Goal: Task Accomplishment & Management: Complete application form

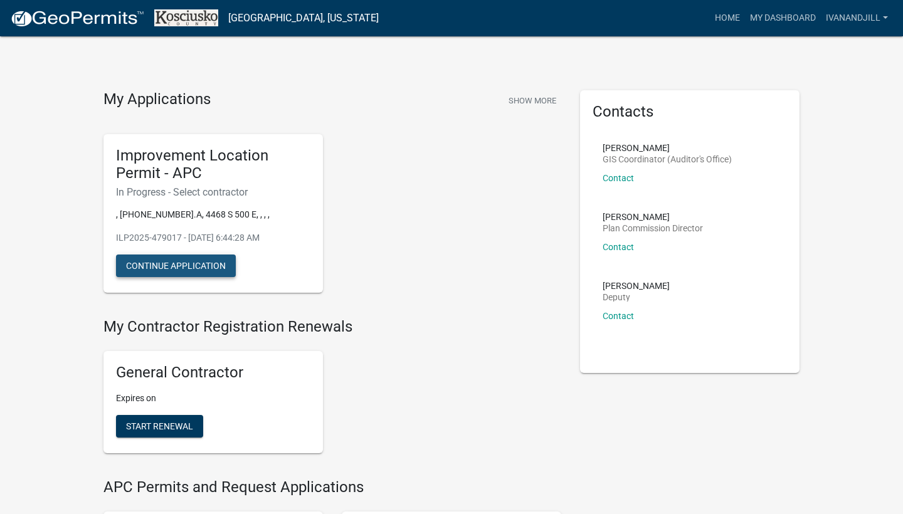
click at [222, 266] on button "Continue Application" at bounding box center [176, 265] width 120 height 23
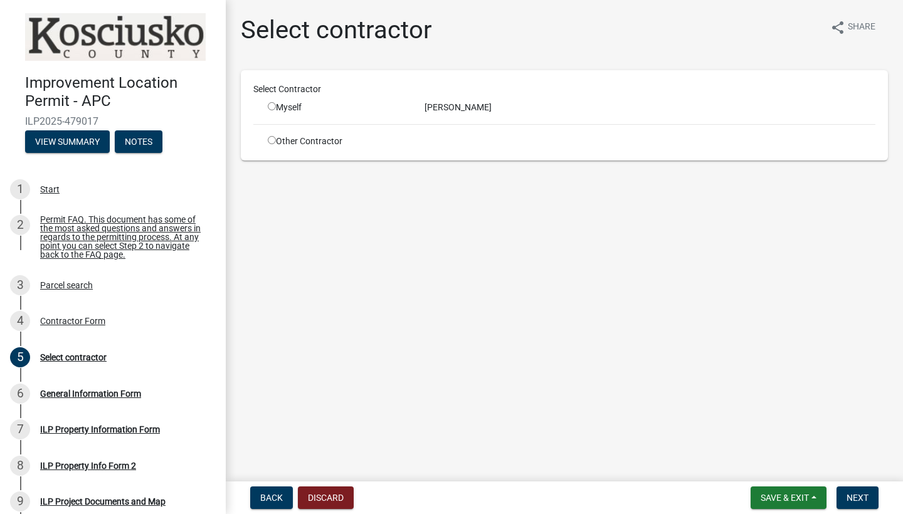
click at [275, 106] on div "Myself" at bounding box center [337, 107] width 138 height 13
click at [273, 107] on input "radio" at bounding box center [272, 106] width 8 height 8
radio input "true"
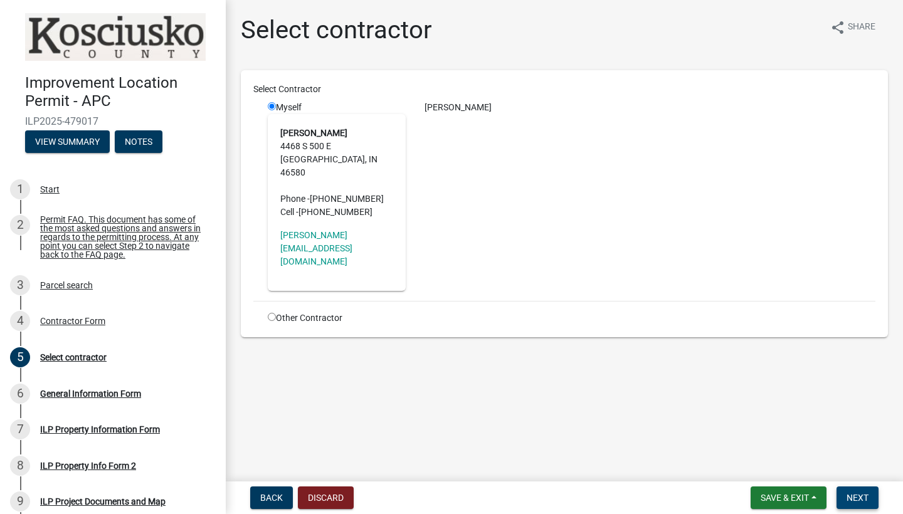
click at [866, 495] on span "Next" at bounding box center [857, 498] width 22 height 10
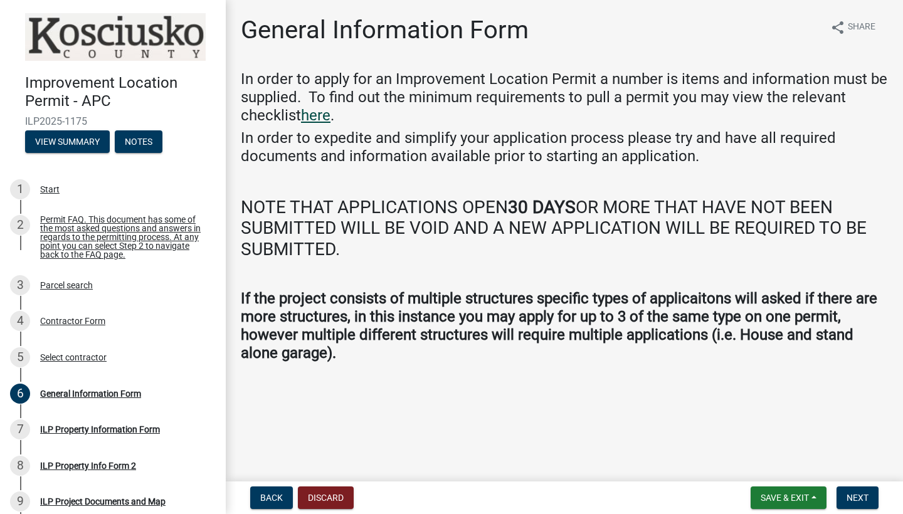
click at [324, 115] on link "here" at bounding box center [315, 116] width 29 height 18
click at [743, 353] on h4 "If the project consists of multiple structures specific types of applicaitons w…" at bounding box center [564, 326] width 647 height 72
click at [849, 494] on span "Next" at bounding box center [857, 498] width 22 height 10
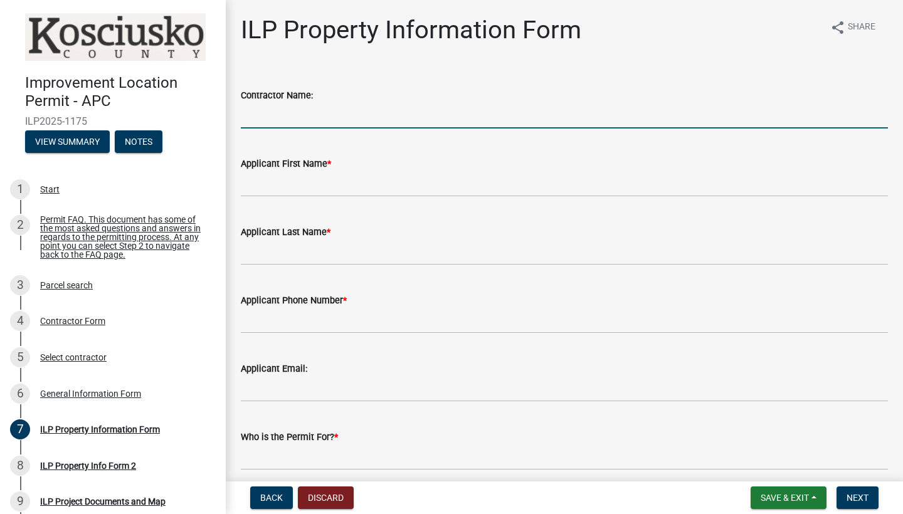
click at [437, 118] on input "Contractor Name:" at bounding box center [564, 116] width 647 height 26
type input "Ivan Hathaway"
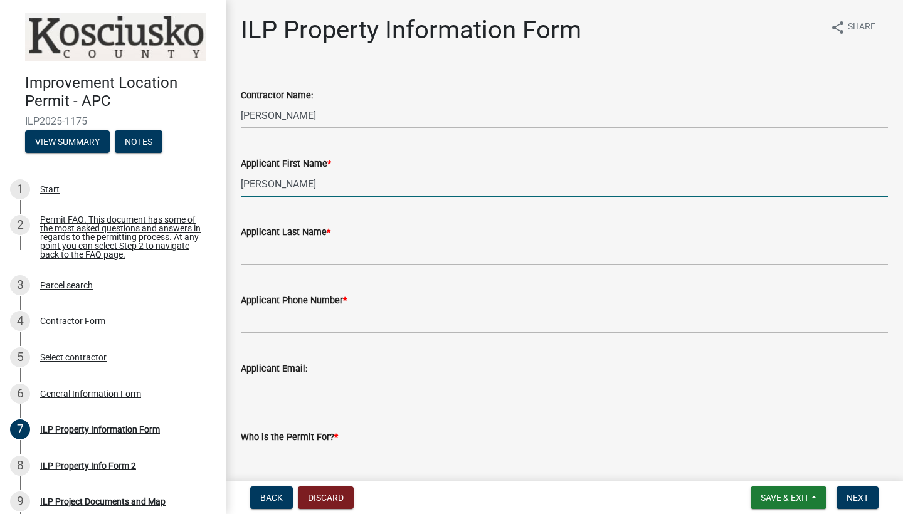
type input "Jillian"
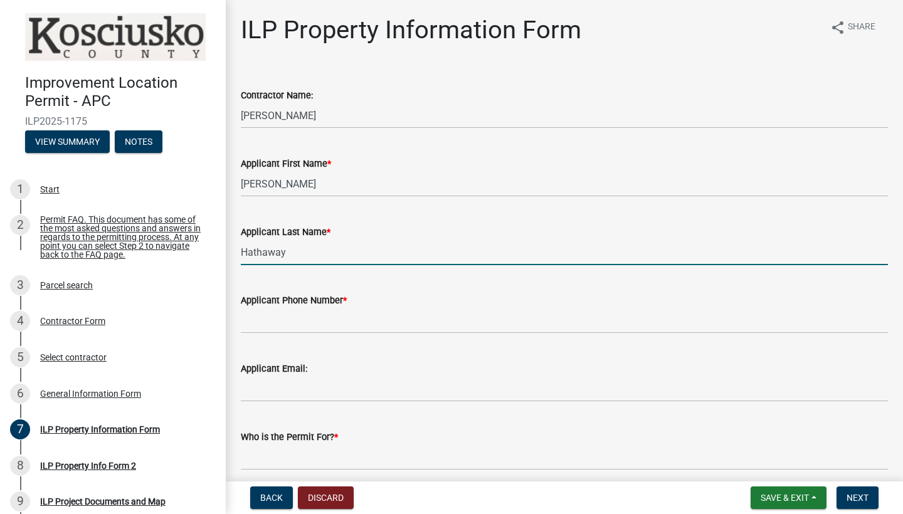
type input "Hathaway"
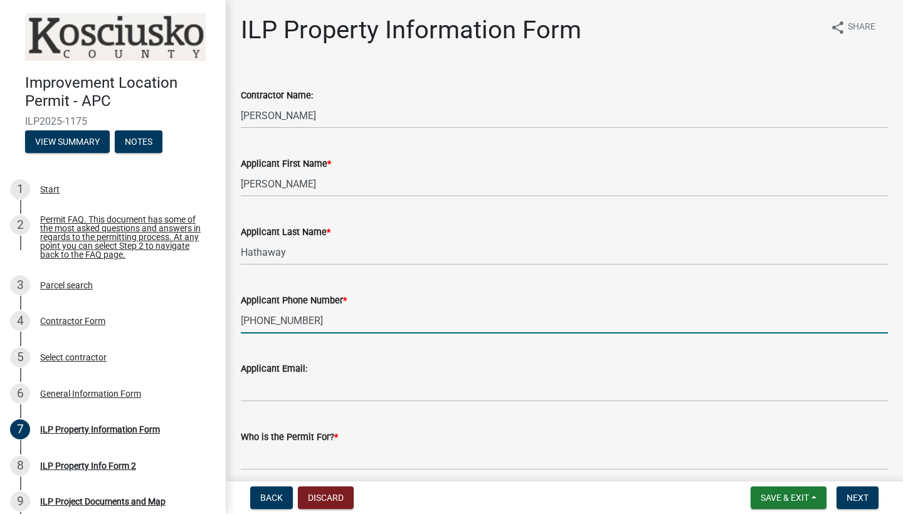
type input "574-453-7204"
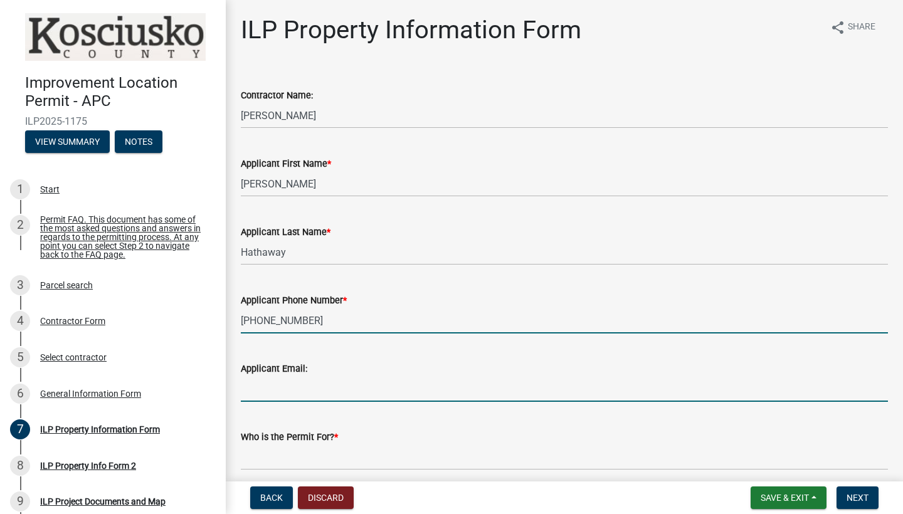
click at [303, 387] on input "Applicant Email:" at bounding box center [564, 389] width 647 height 26
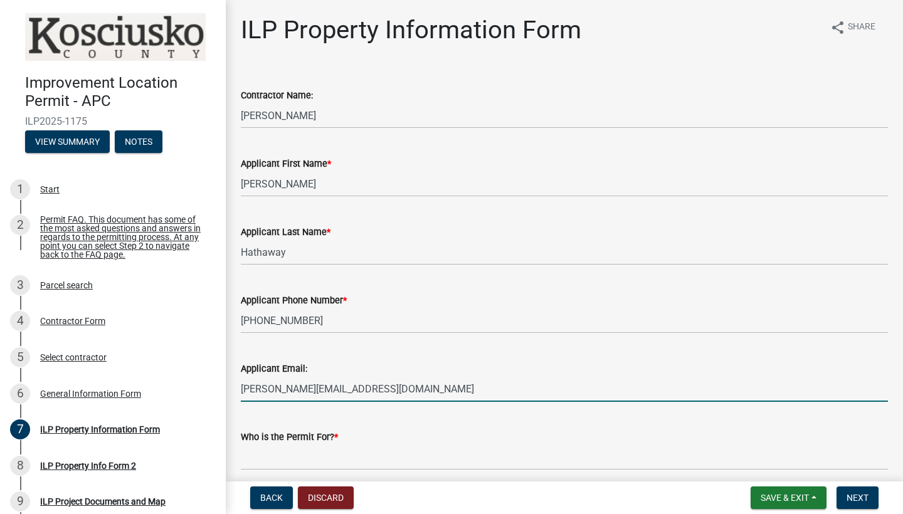
type input "Jill.hathaway2018@gmail.com"
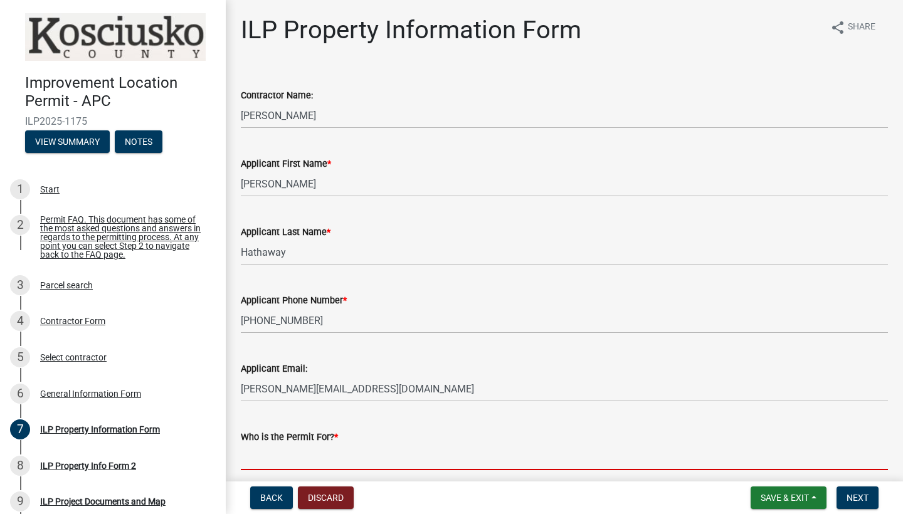
click at [417, 459] on input "Who is the Permit For? *" at bounding box center [564, 457] width 647 height 26
type input "J"
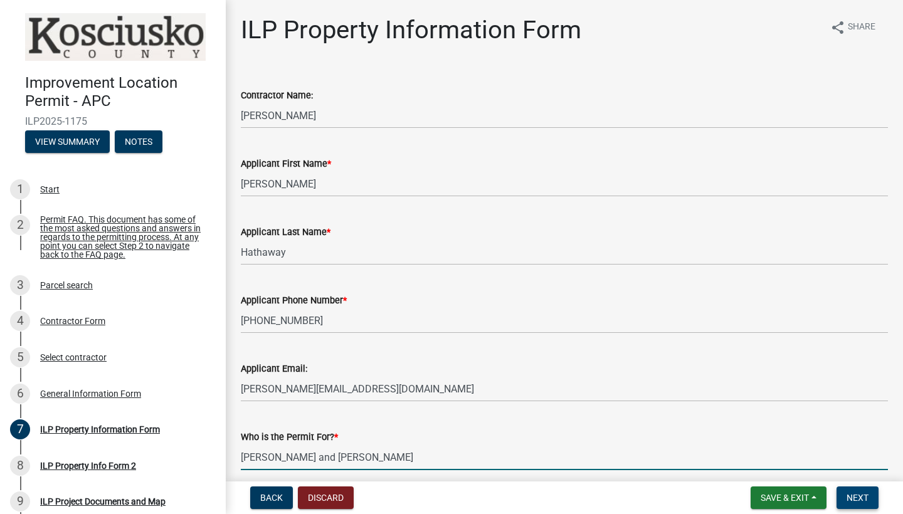
type input "Ivan and Jillian Hathaway"
click at [858, 497] on span "Next" at bounding box center [857, 498] width 22 height 10
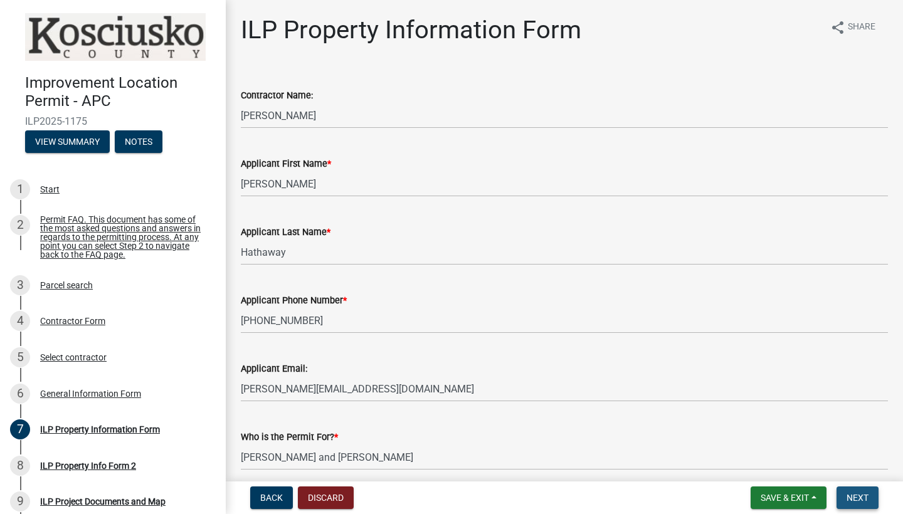
click at [851, 501] on span "Next" at bounding box center [857, 498] width 22 height 10
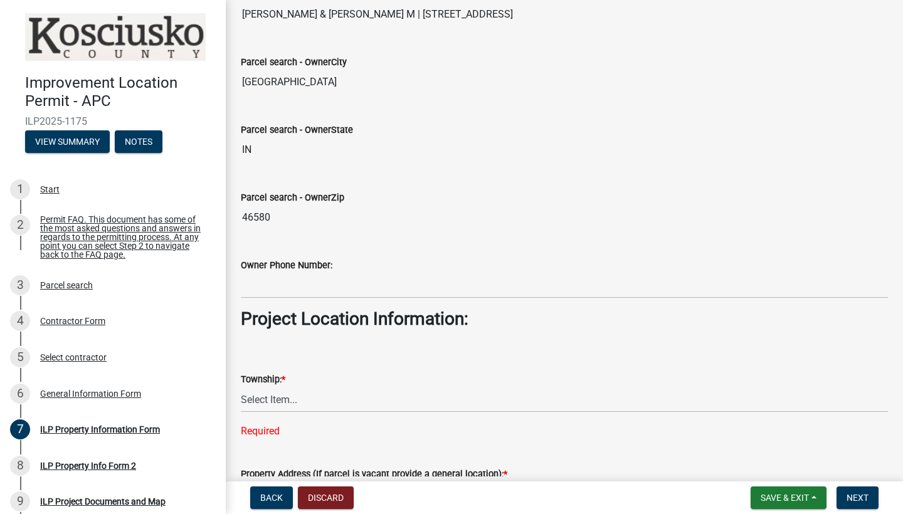
scroll to position [701, 0]
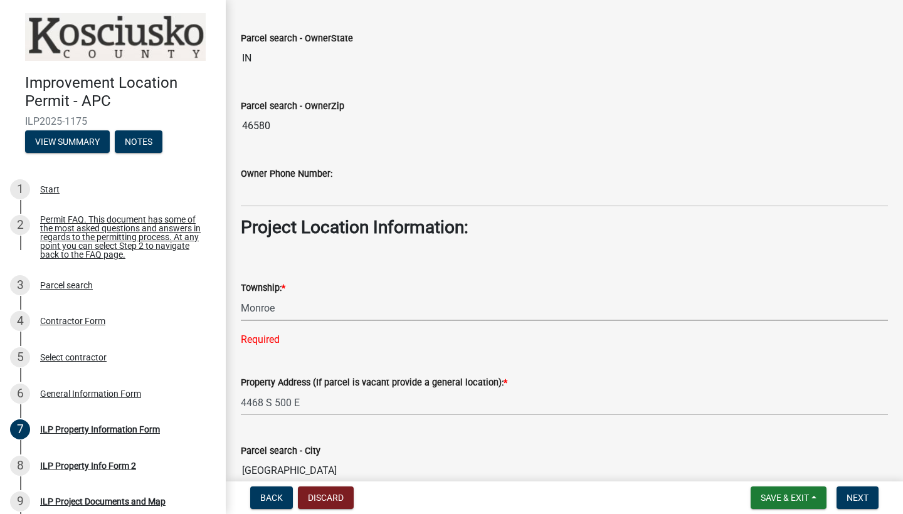
select select "ef3fb7ca-e19f-4eb5-bfeb-f79fea49208d"
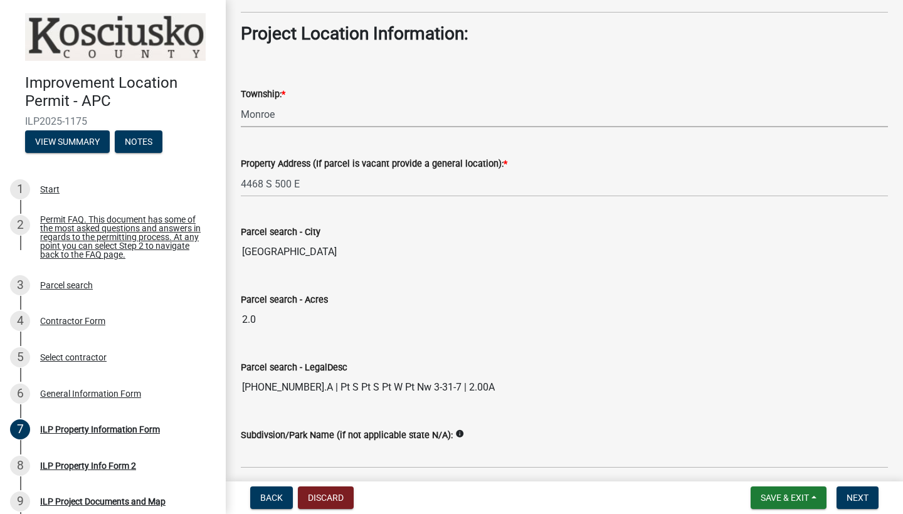
scroll to position [1013, 0]
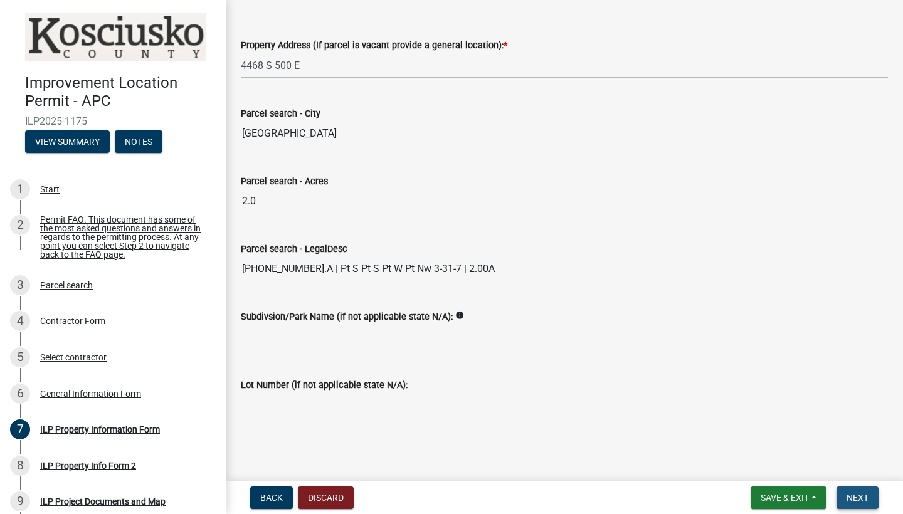
click at [847, 495] on span "Next" at bounding box center [857, 498] width 22 height 10
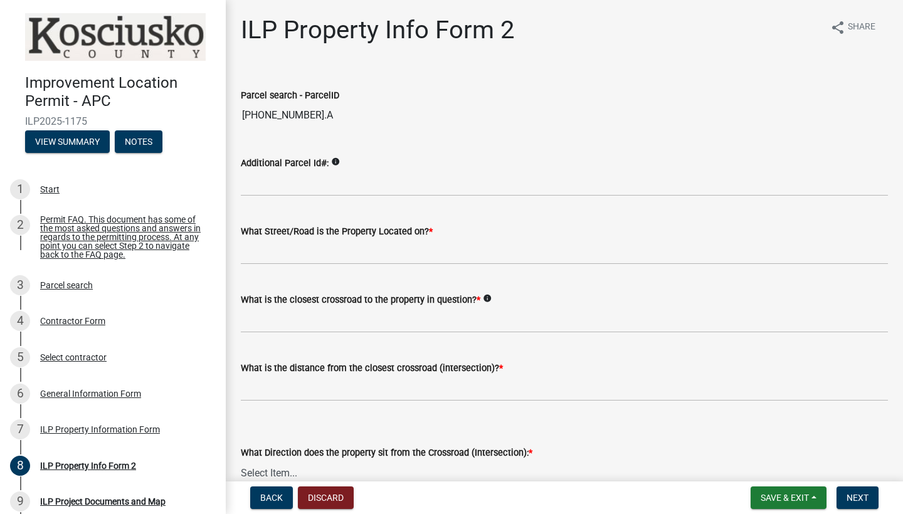
click at [354, 265] on wm-data-entity-input "What Street/Road is the Property Located on? *" at bounding box center [564, 240] width 647 height 68
click at [353, 255] on input "What Street/Road is the Property Located on? *" at bounding box center [564, 252] width 647 height 26
type input "500 E"
click at [347, 320] on input "What is the closest crossroad to the property in question? *" at bounding box center [564, 320] width 647 height 26
click at [491, 296] on icon "info" at bounding box center [487, 298] width 9 height 9
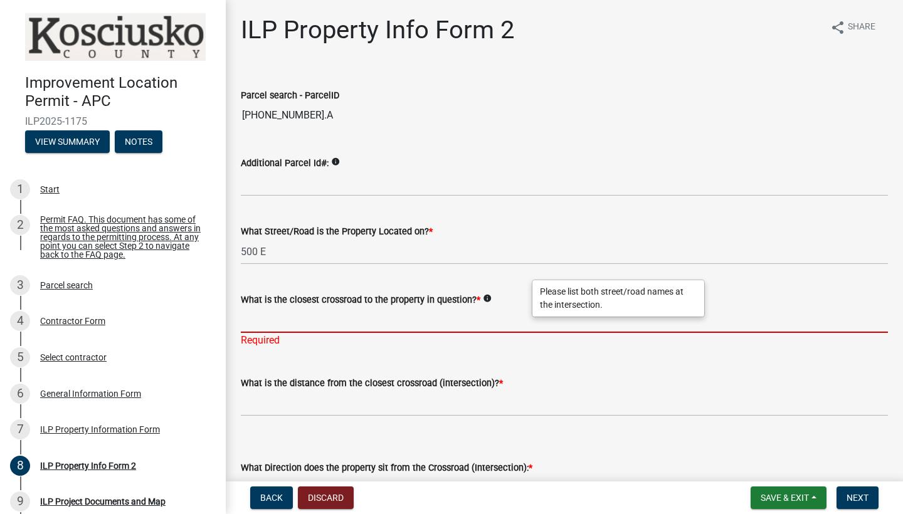
click at [309, 323] on input "What is the closest crossroad to the property in question? *" at bounding box center [564, 320] width 647 height 26
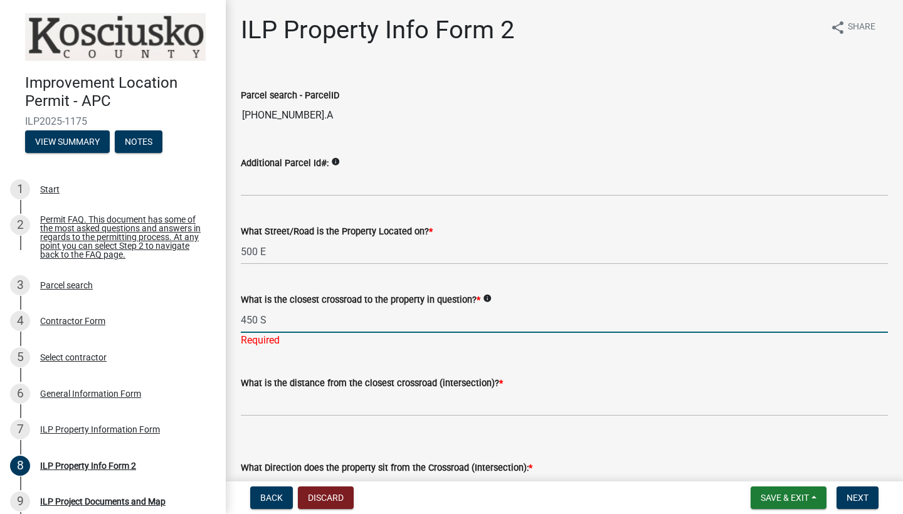
type input "450 S"
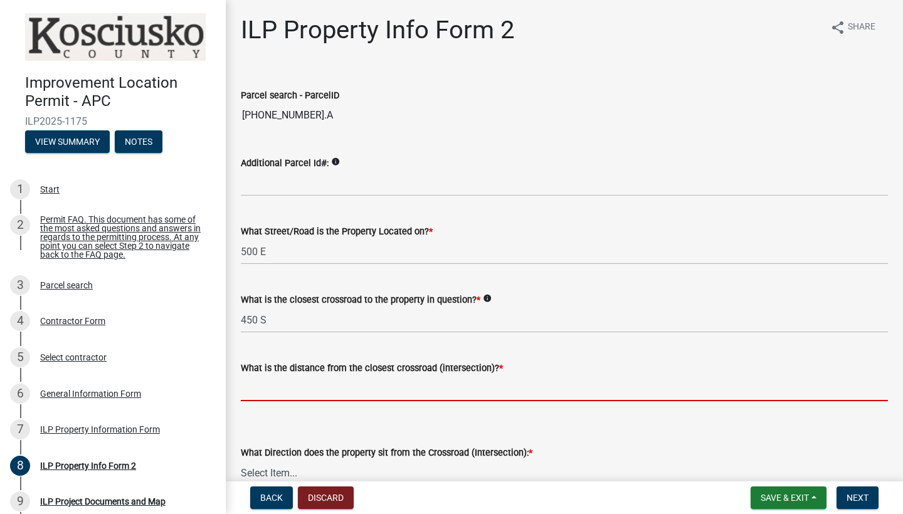
click at [332, 400] on input "text" at bounding box center [564, 388] width 647 height 26
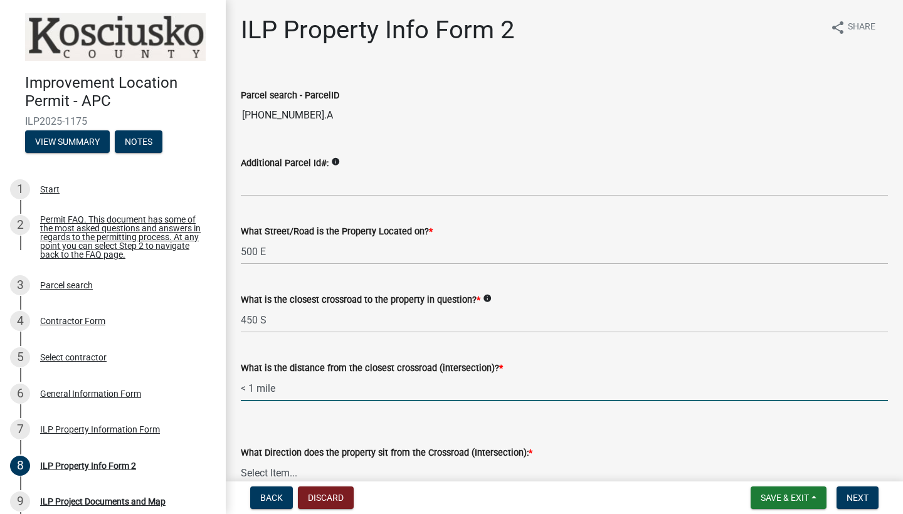
type input "1"
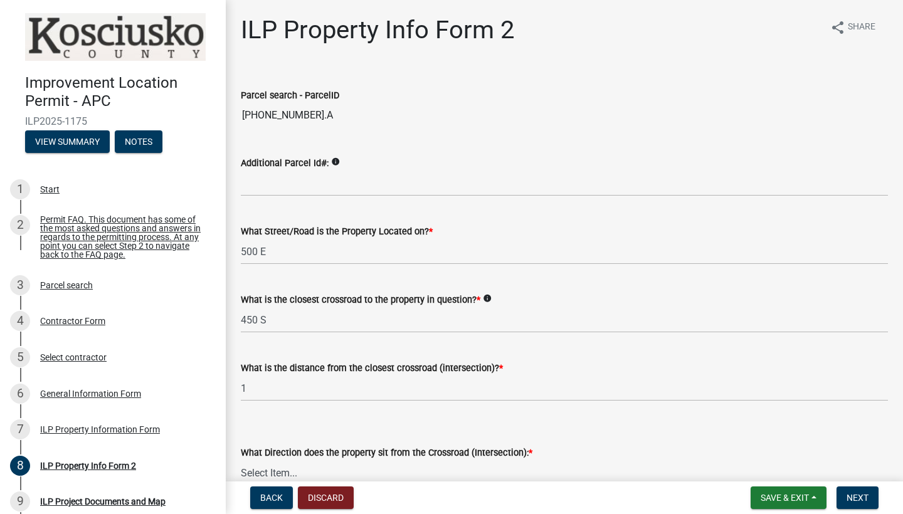
click at [625, 434] on form "What Direction does the property sit from the Crossroad (Intersection): * Selec…" at bounding box center [564, 458] width 647 height 56
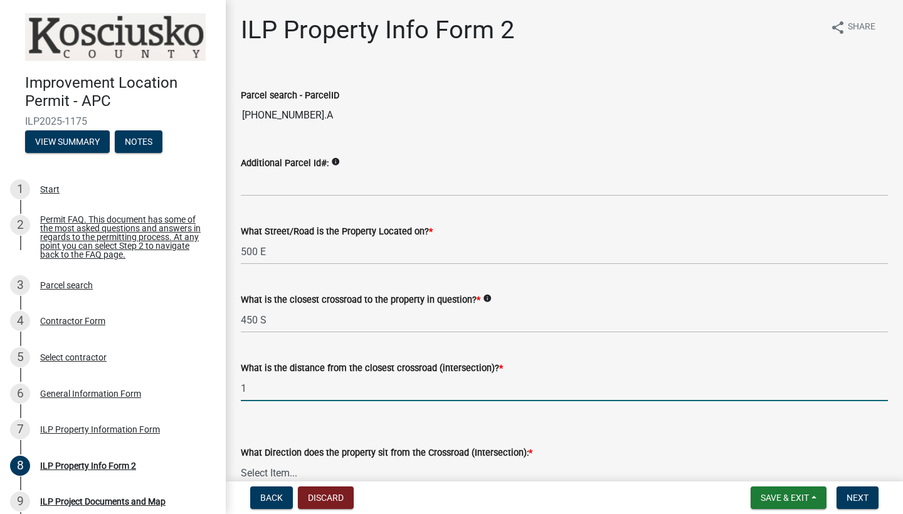
click at [379, 387] on input "1" at bounding box center [564, 388] width 647 height 26
type input "1"
click at [359, 424] on div "What Direction does the property sit from the Crossroad (Intersection): * Selec…" at bounding box center [564, 448] width 647 height 73
click at [348, 390] on input "1" at bounding box center [564, 388] width 647 height 26
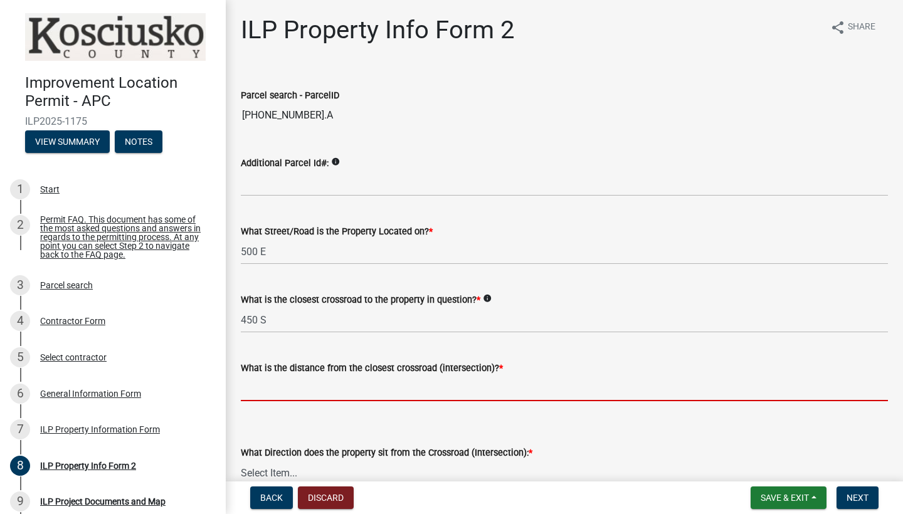
click at [491, 297] on icon "info" at bounding box center [487, 298] width 9 height 9
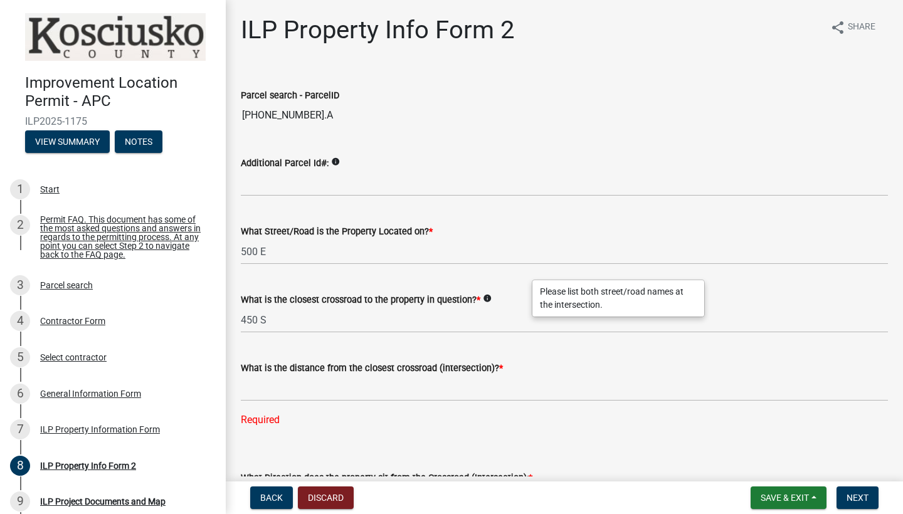
click at [491, 296] on icon "info" at bounding box center [487, 298] width 9 height 9
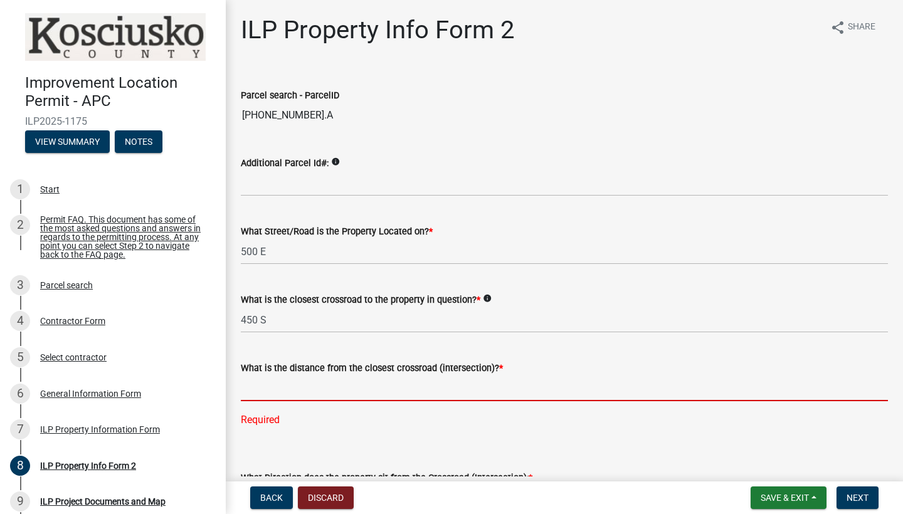
click at [286, 380] on input "text" at bounding box center [564, 388] width 647 height 26
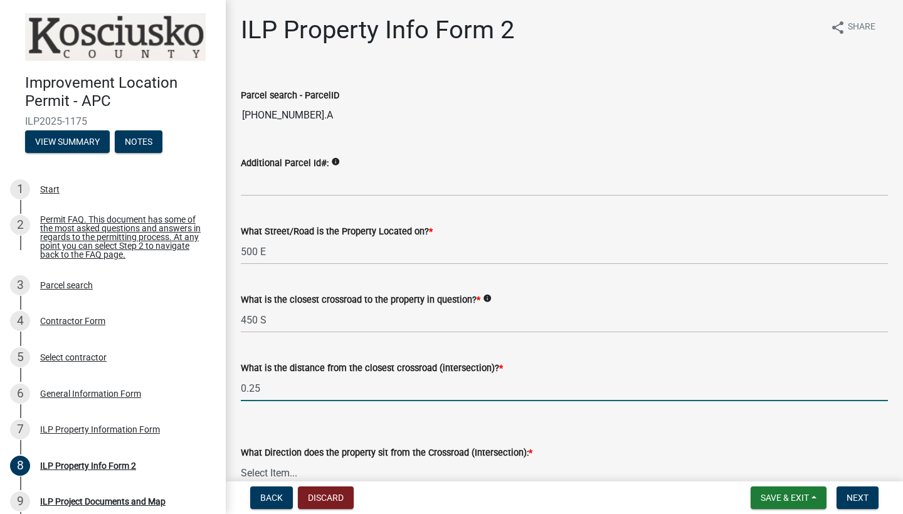
click at [442, 389] on input "0.25" at bounding box center [564, 388] width 647 height 26
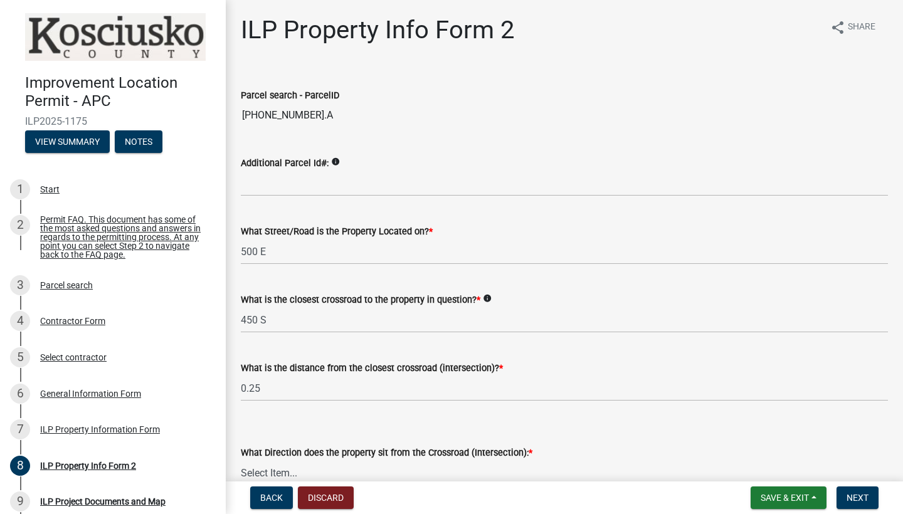
click at [421, 418] on div "What Direction does the property sit from the Crossroad (Intersection): * Selec…" at bounding box center [564, 448] width 647 height 73
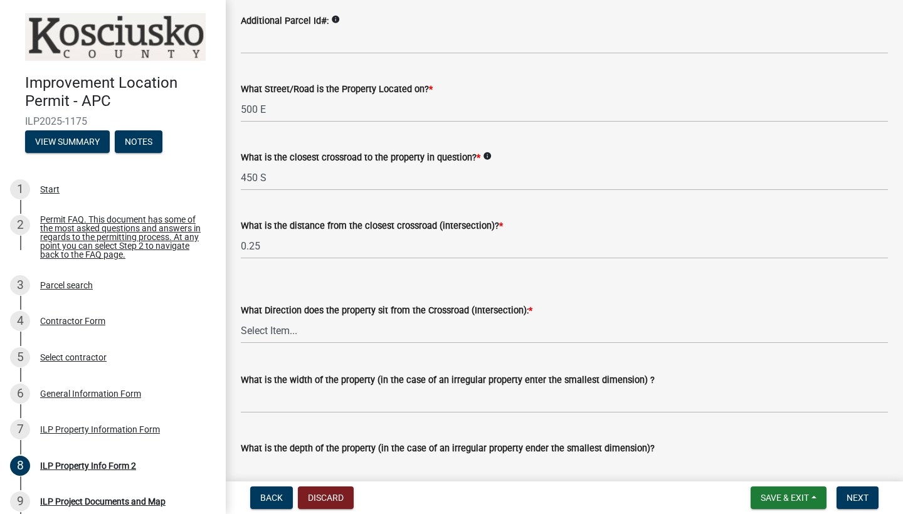
scroll to position [144, 0]
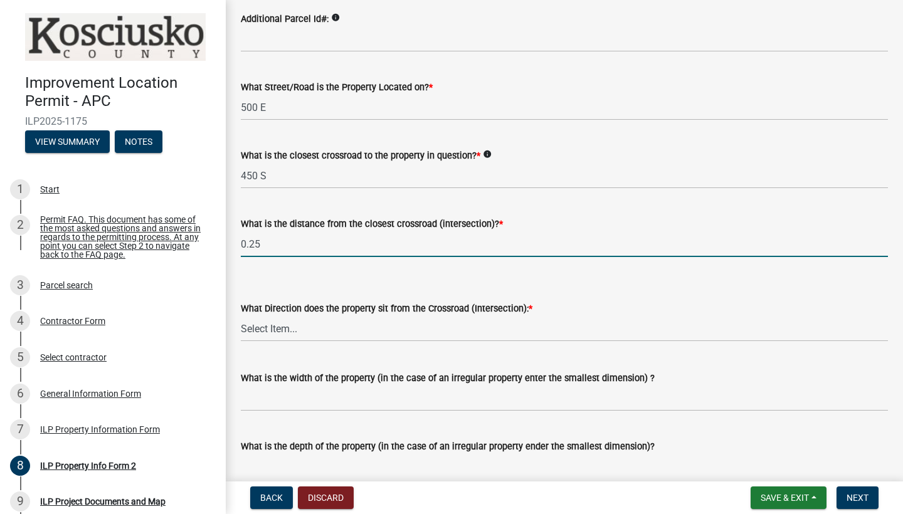
click at [280, 246] on input "0.25" at bounding box center [564, 244] width 647 height 26
type input "0.1"
click at [281, 272] on div "What Direction does the property sit from the Crossroad (Intersection): * Selec…" at bounding box center [564, 304] width 647 height 73
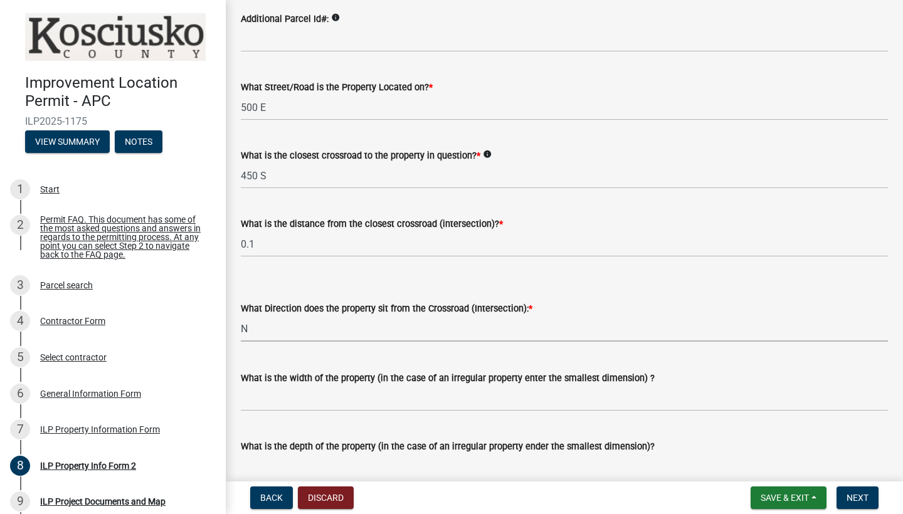
select select "0609af41-fe40-4fa2-880d-6f54f567ae8e"
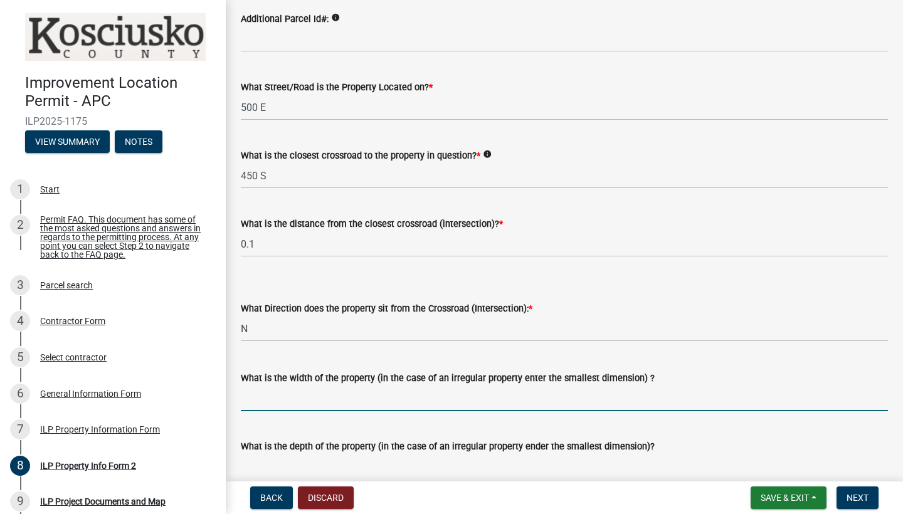
click at [353, 393] on input "What is the width of the property (in the case of an irregular property enter t…" at bounding box center [564, 398] width 647 height 26
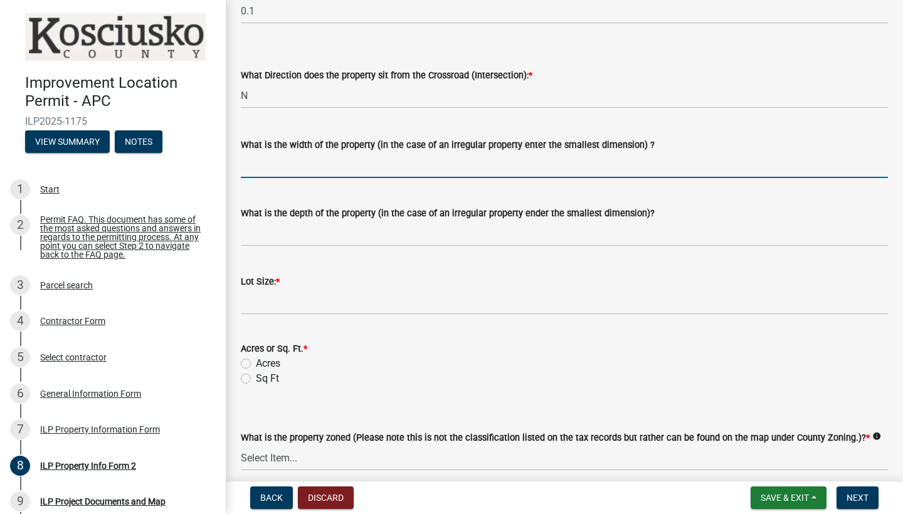
scroll to position [371, 0]
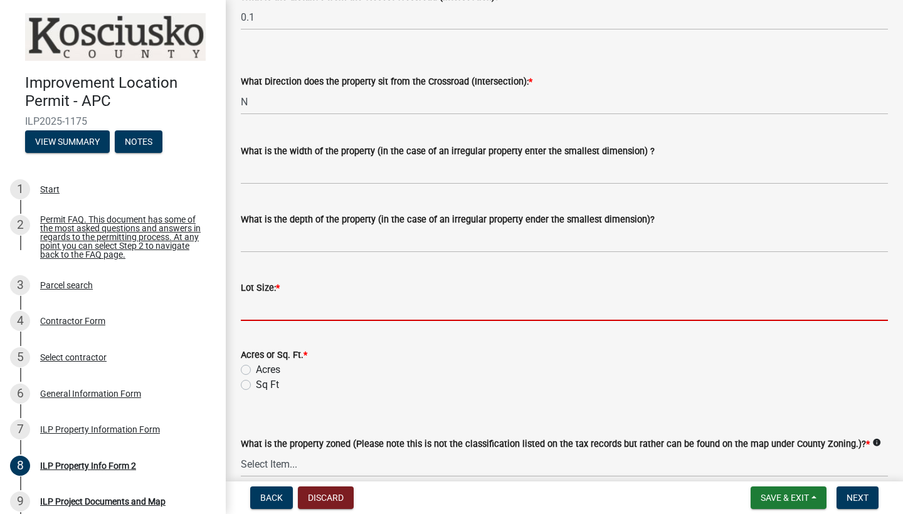
click at [281, 315] on input "text" at bounding box center [564, 308] width 647 height 26
type input "2"
click at [256, 370] on label "Acres" at bounding box center [268, 369] width 24 height 15
click at [256, 370] on input "Acres" at bounding box center [260, 366] width 8 height 8
radio input "true"
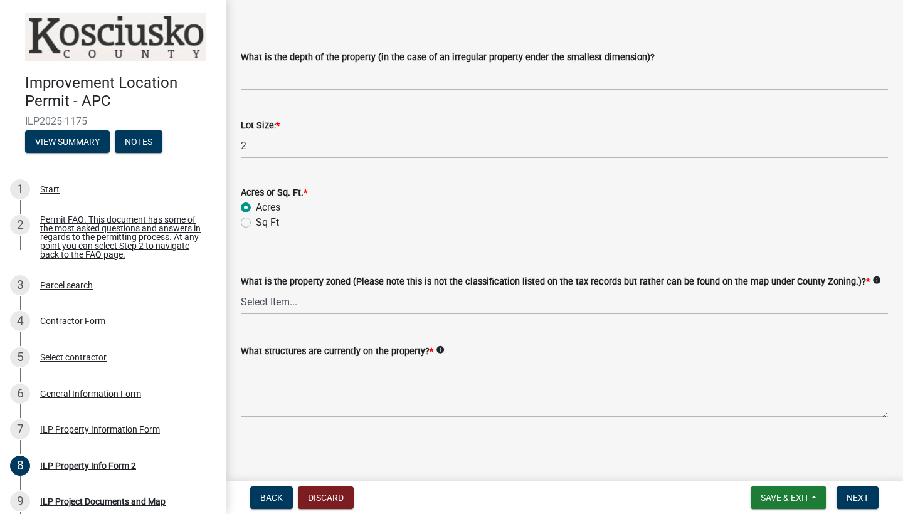
scroll to position [553, 0]
select select "1146270b-2111-4e23-bf7f-74ce85cf7041"
click at [444, 350] on icon "info" at bounding box center [440, 349] width 9 height 9
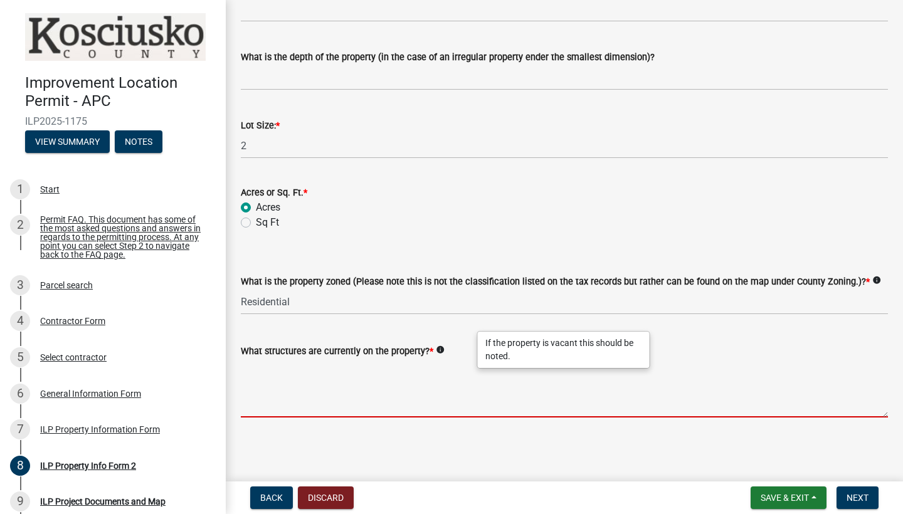
click at [298, 399] on textarea "What structures are currently on the property? *" at bounding box center [564, 388] width 647 height 59
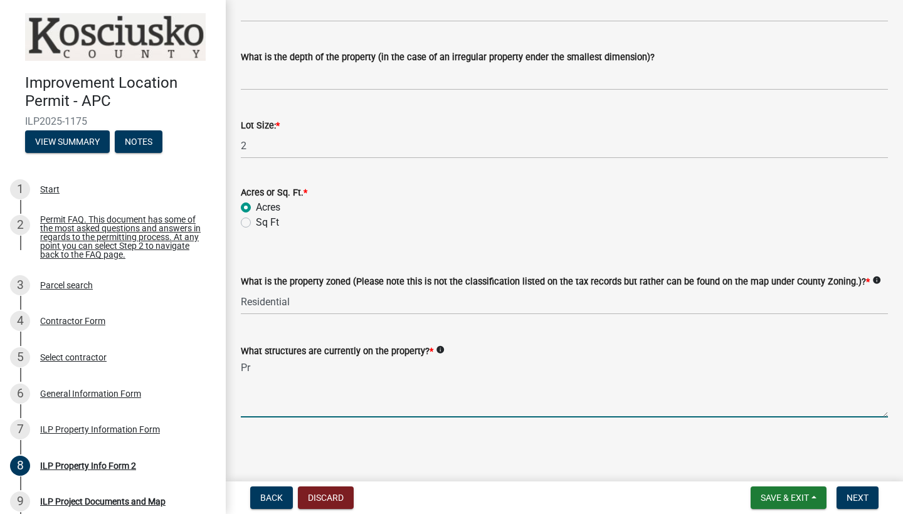
type textarea "P"
type textarea "House with deck, utility shed"
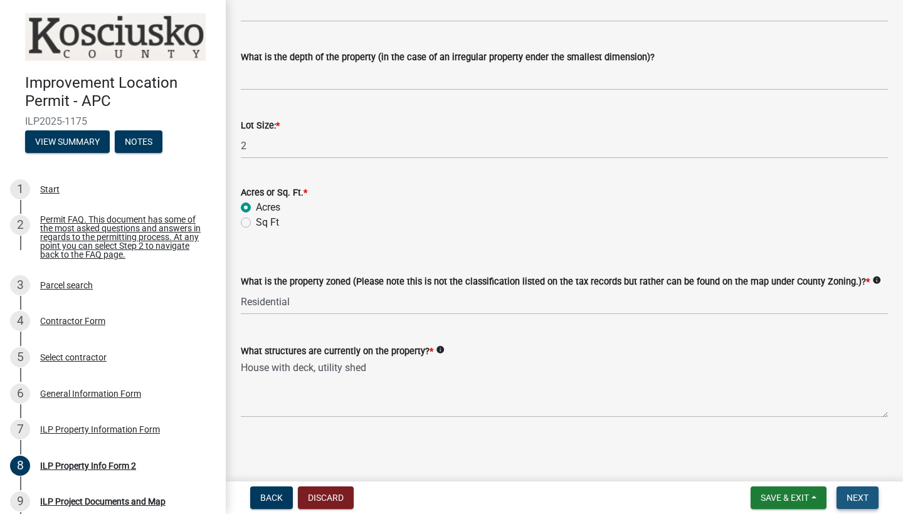
click at [852, 495] on span "Next" at bounding box center [857, 498] width 22 height 10
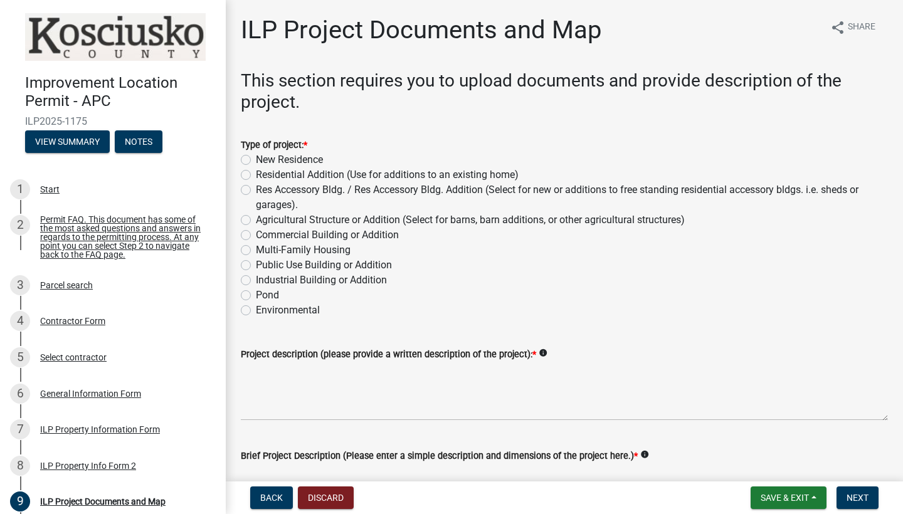
click at [291, 172] on label "Residential Addition (Use for additions to an existing home)" at bounding box center [387, 174] width 263 height 15
click at [264, 172] on input "Residential Addition (Use for additions to an existing home)" at bounding box center [260, 171] width 8 height 8
radio input "true"
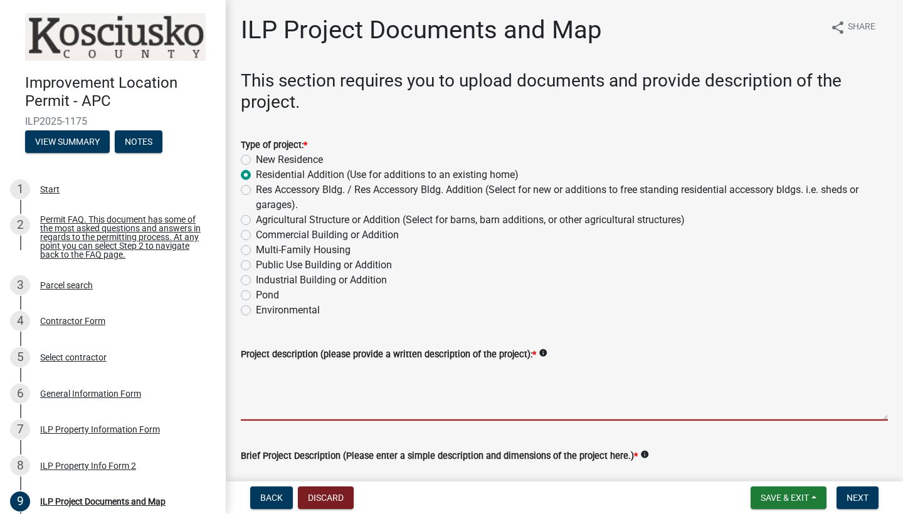
click at [267, 405] on textarea "Project description (please provide a written description of the project): *" at bounding box center [564, 391] width 647 height 59
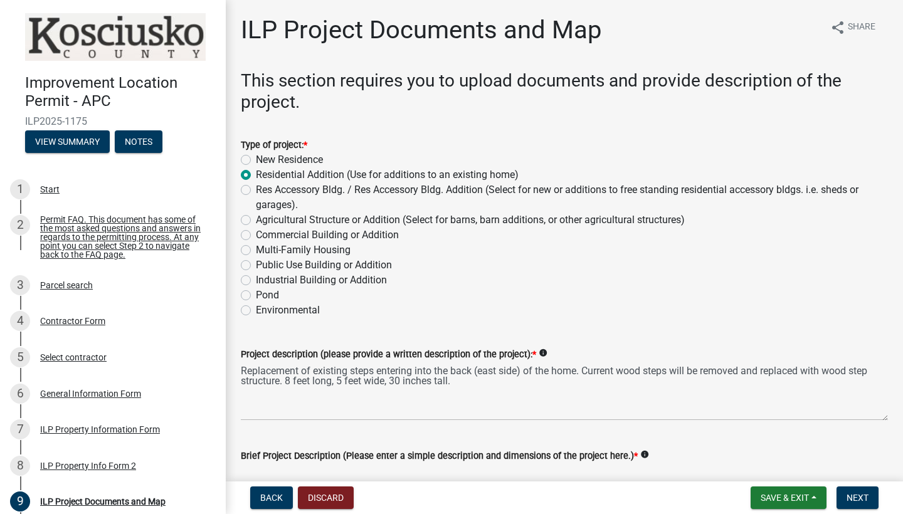
click at [425, 308] on div "Environmental" at bounding box center [564, 310] width 647 height 15
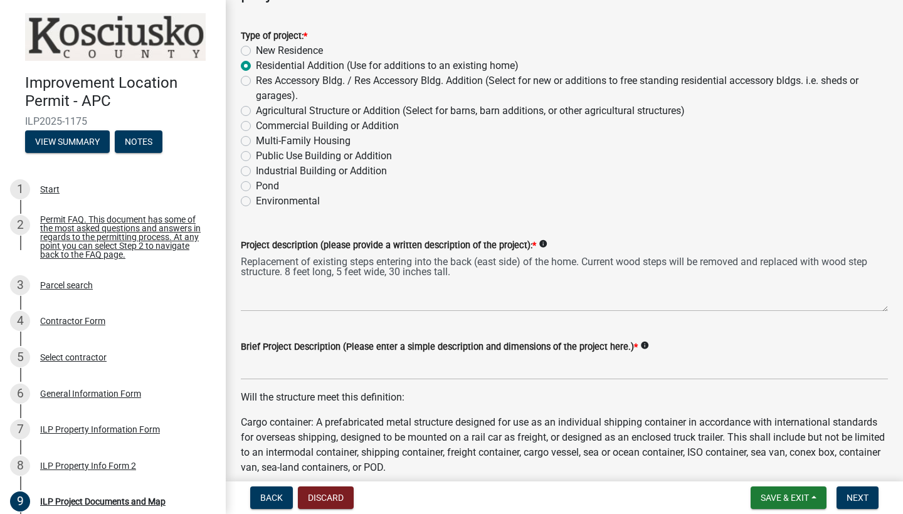
scroll to position [120, 0]
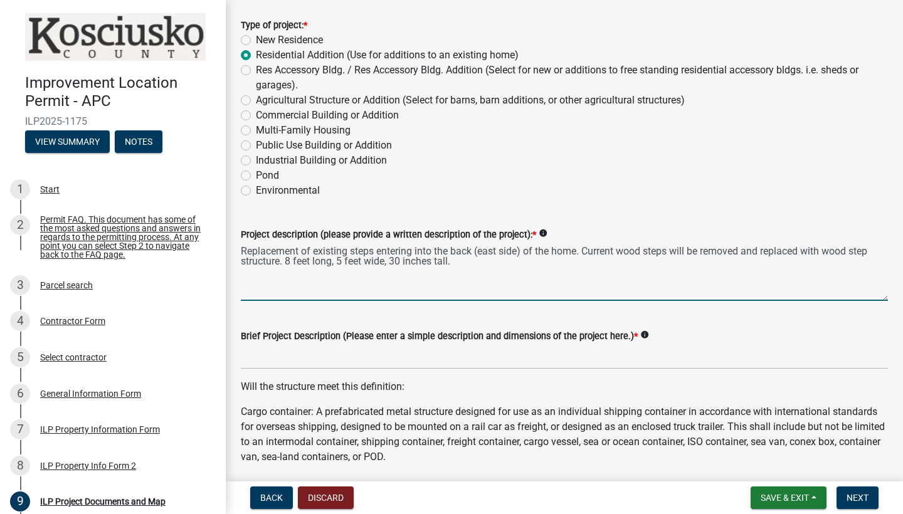
drag, startPoint x: 477, startPoint y: 261, endPoint x: 308, endPoint y: 263, distance: 168.6
click at [308, 263] on textarea "Replacement of existing steps entering into the back (east side) of the home. C…" at bounding box center [564, 271] width 647 height 59
type textarea "Replacement of existing steps entering into the back (east side) of the home. C…"
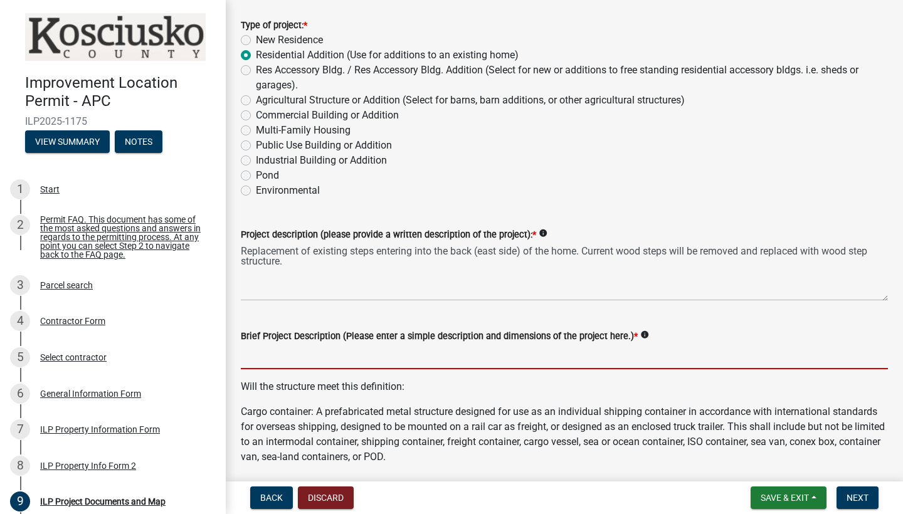
click at [248, 345] on input "Brief Project Description (Please enter a simple description and dimensions of …" at bounding box center [564, 356] width 647 height 26
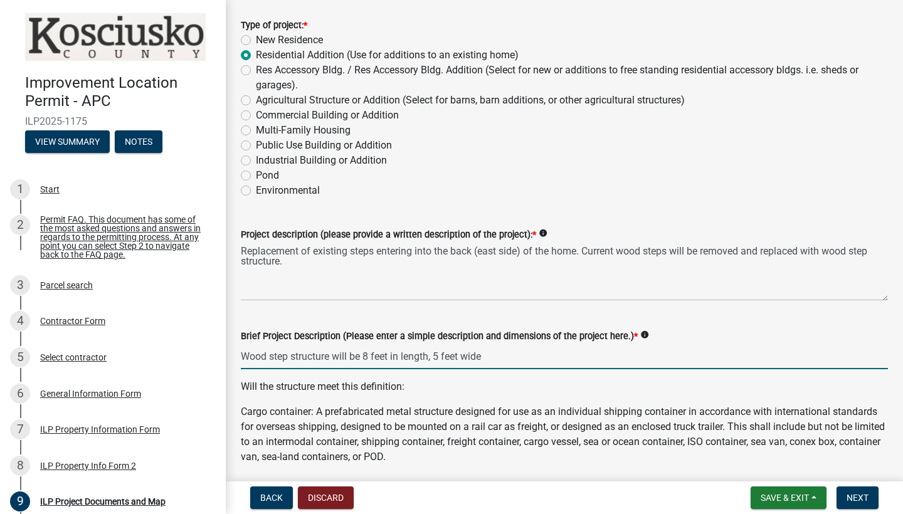
click at [401, 357] on input "Wood step structure will be 8 feet in length, 5 feet wide" at bounding box center [564, 356] width 647 height 26
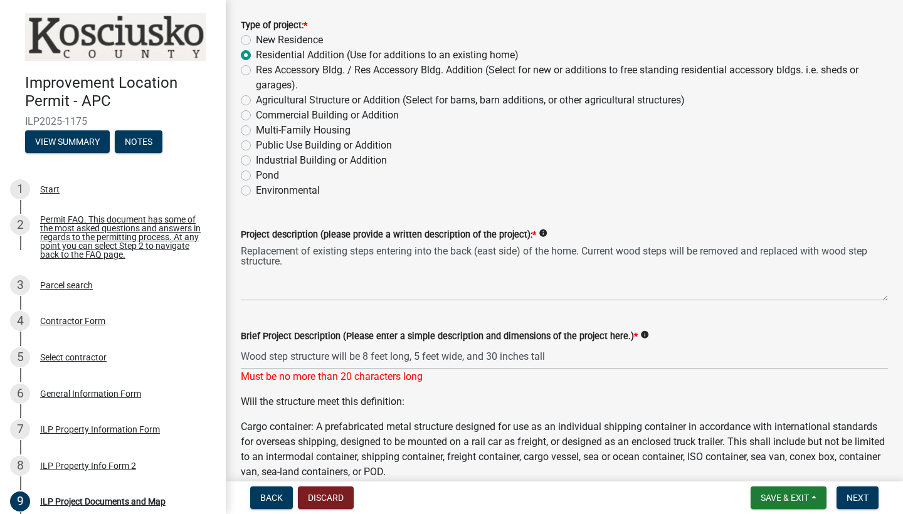
click at [364, 355] on input "Wood step structure will be 8 feet long, 5 feet wide, and 30 inches tall" at bounding box center [564, 356] width 647 height 26
click at [440, 393] on wm-data-entity-input "Brief Project Description (Please enter a simple description and dimensions of …" at bounding box center [564, 352] width 647 height 83
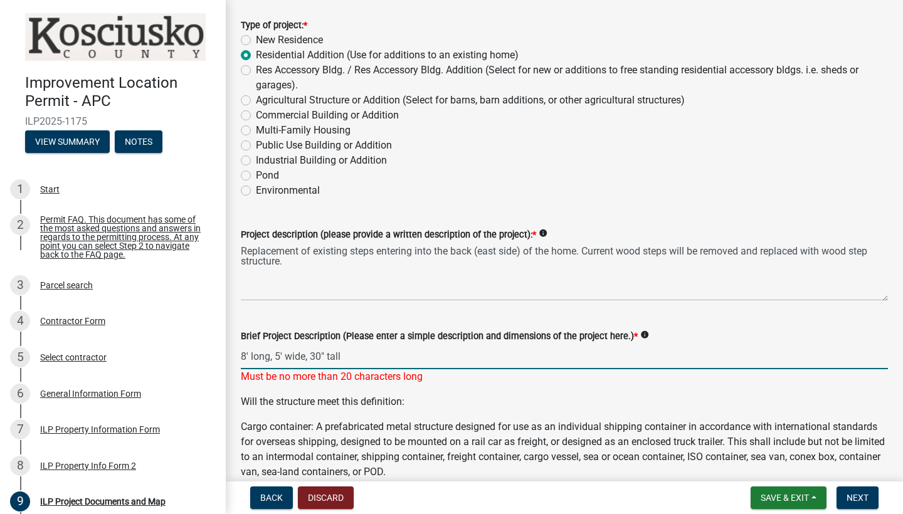
click at [354, 357] on input "8' long, 5' wide, 30" tall" at bounding box center [564, 356] width 647 height 26
click at [253, 359] on input "8' X 5' X 30" tall" at bounding box center [564, 356] width 647 height 26
click at [488, 402] on p "Will the structure meet this definition:" at bounding box center [564, 401] width 647 height 15
click at [359, 355] on input "8' L X 5' W X 30" tall" at bounding box center [564, 356] width 647 height 26
type input "8' X 5' X 30" tall"
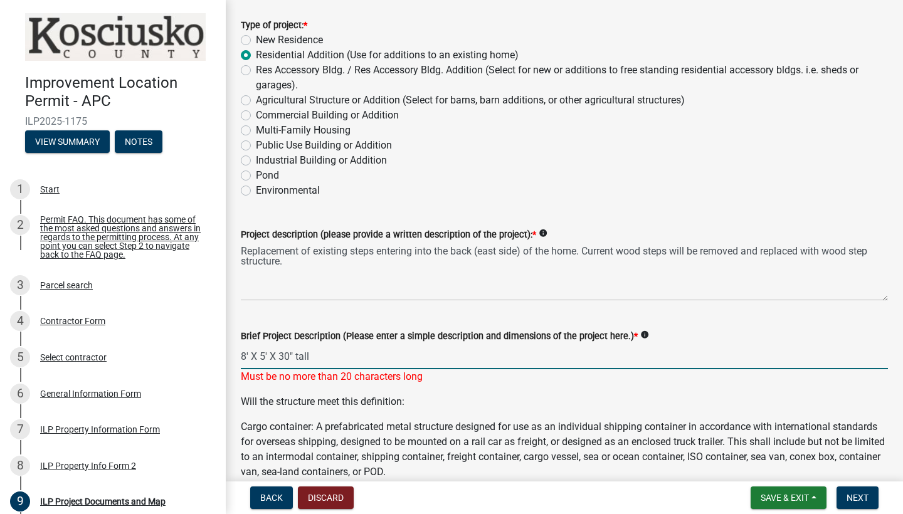
click at [502, 402] on div "Will the structure meet this definition: Cargo container: A prefabricated metal…" at bounding box center [564, 436] width 647 height 85
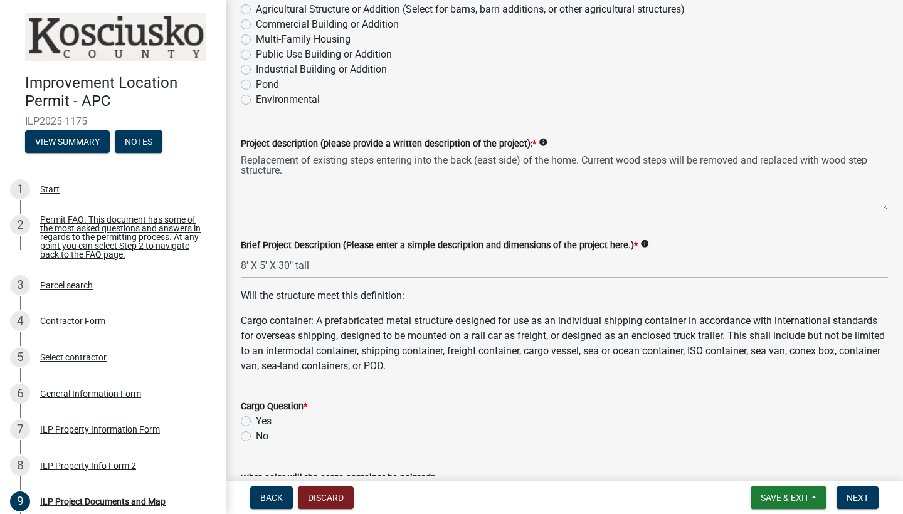
scroll to position [234, 0]
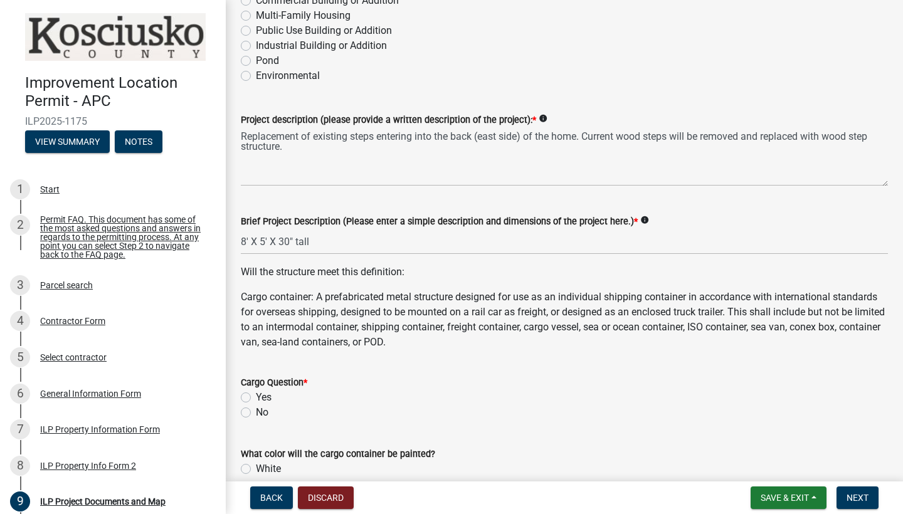
click at [256, 411] on label "No" at bounding box center [262, 412] width 13 height 15
click at [256, 411] on input "No" at bounding box center [260, 409] width 8 height 8
radio input "true"
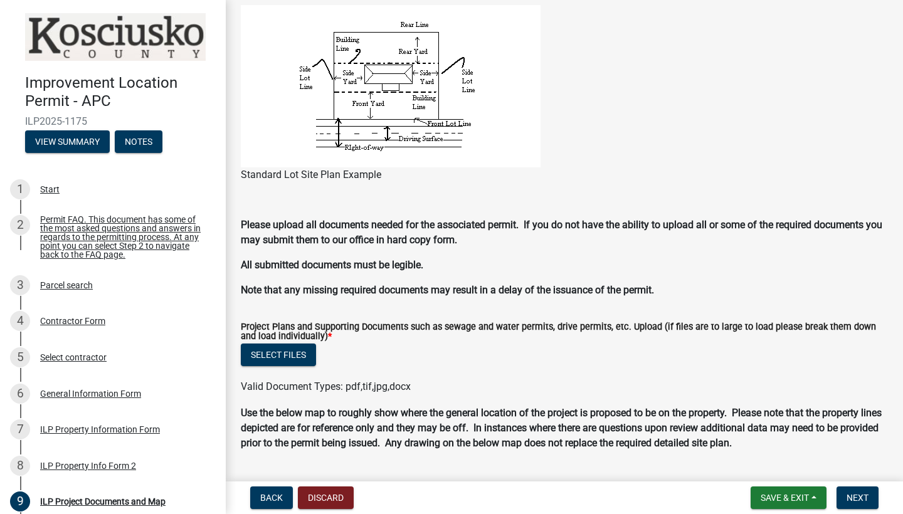
scroll to position [988, 0]
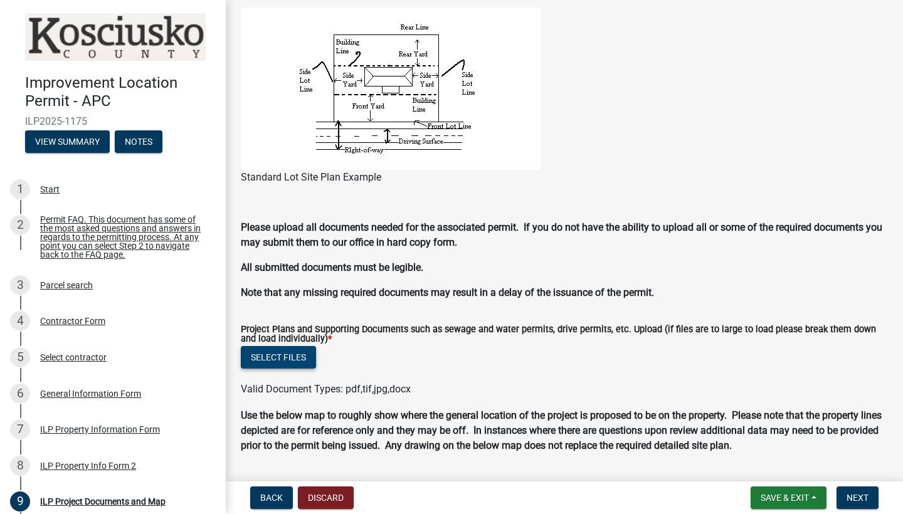
click at [290, 359] on button "Select files" at bounding box center [278, 357] width 75 height 23
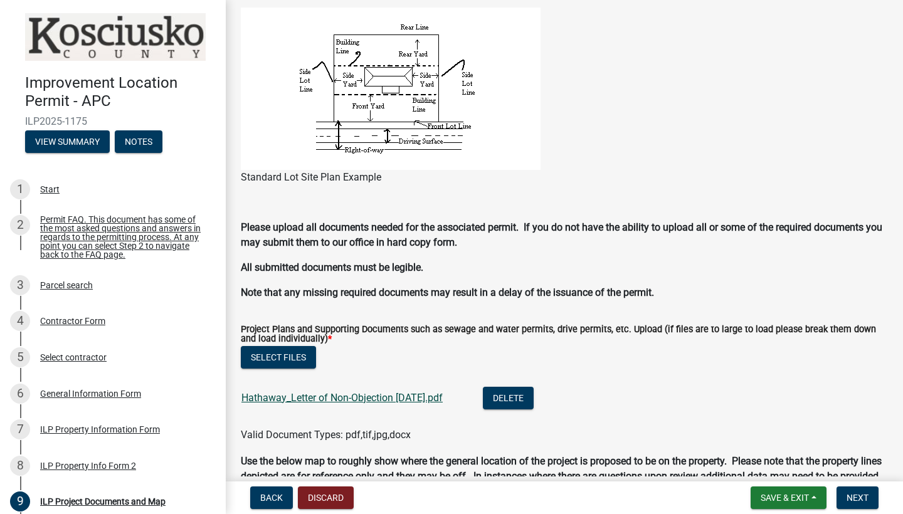
click at [374, 395] on link "Hathaway_Letter of Non-Objection 9.17.2025.pdf" at bounding box center [341, 398] width 201 height 12
click at [679, 410] on li "Hathaway_Letter of Non-Objection 9.17.2025.pdf Delete" at bounding box center [564, 400] width 647 height 46
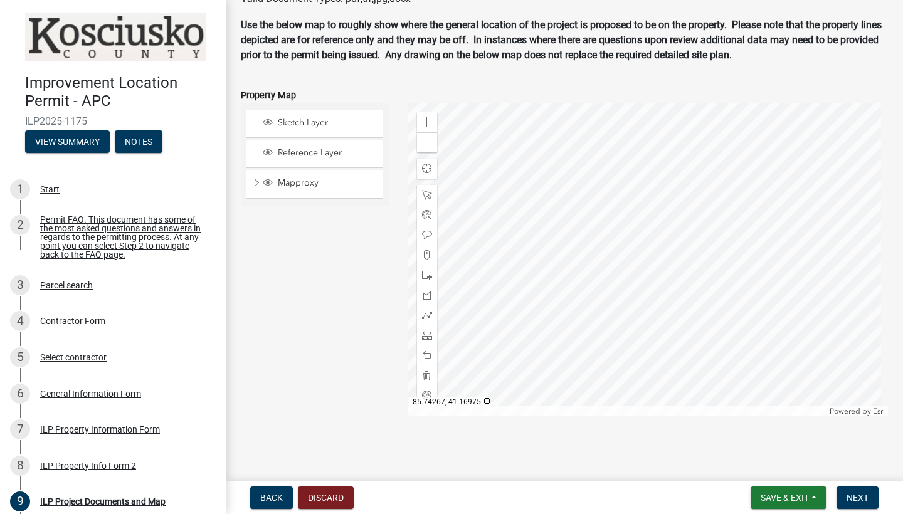
scroll to position [1435, 0]
click at [427, 123] on span at bounding box center [427, 122] width 10 height 10
click at [426, 253] on span at bounding box center [427, 255] width 10 height 10
click at [422, 278] on span at bounding box center [427, 275] width 10 height 10
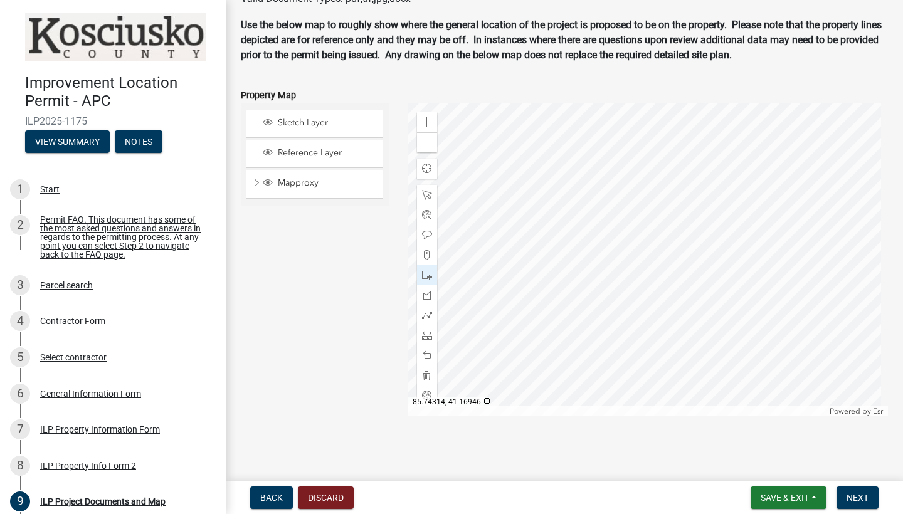
click at [525, 450] on main "ILP Project Documents and Map share Share This section requires you to upload d…" at bounding box center [564, 238] width 677 height 476
click at [854, 501] on span "Next" at bounding box center [857, 498] width 22 height 10
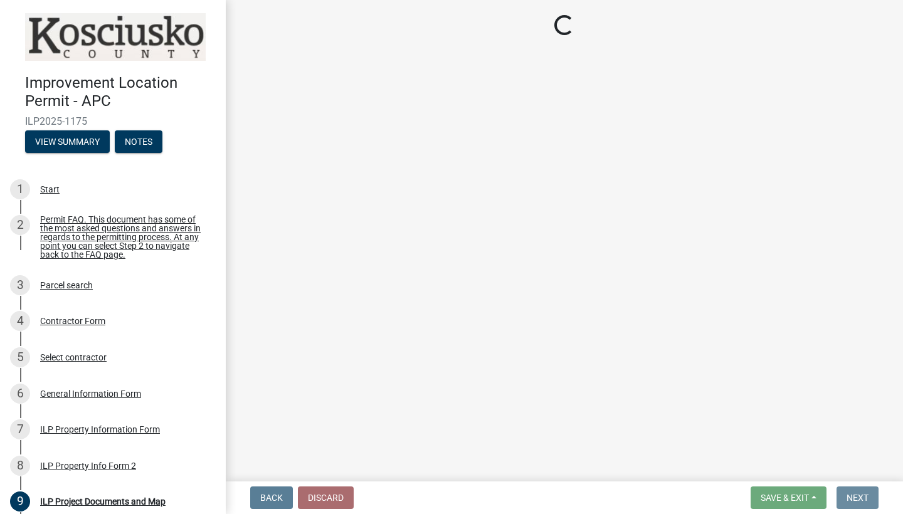
scroll to position [0, 0]
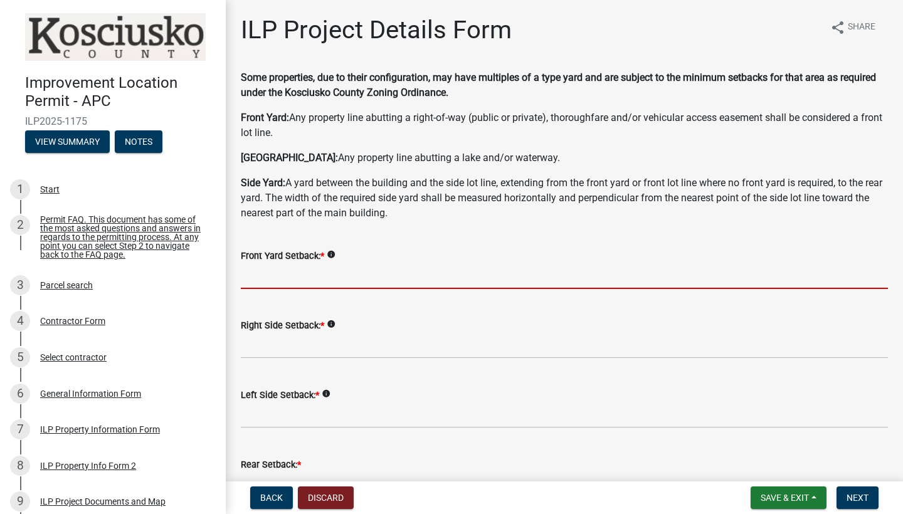
click at [338, 269] on input "text" at bounding box center [564, 276] width 647 height 26
click at [335, 256] on icon "info" at bounding box center [331, 254] width 9 height 9
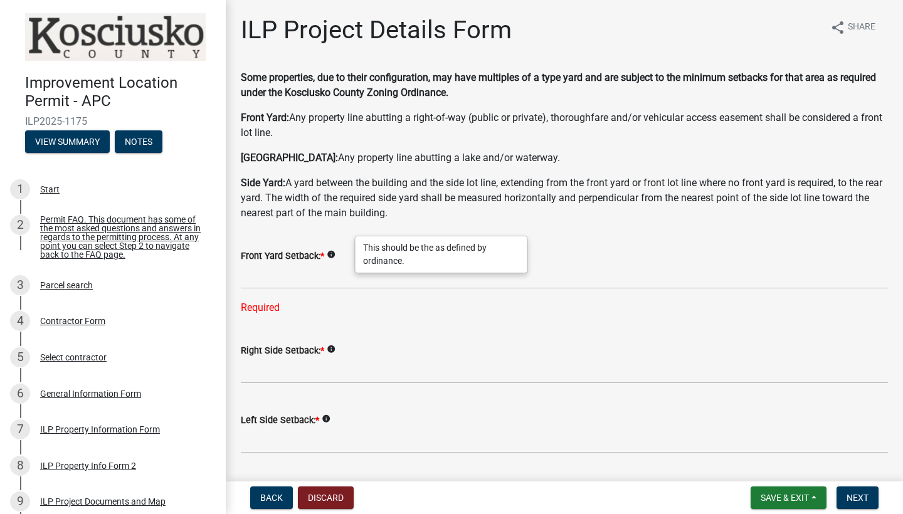
click at [335, 256] on icon "info" at bounding box center [331, 254] width 9 height 9
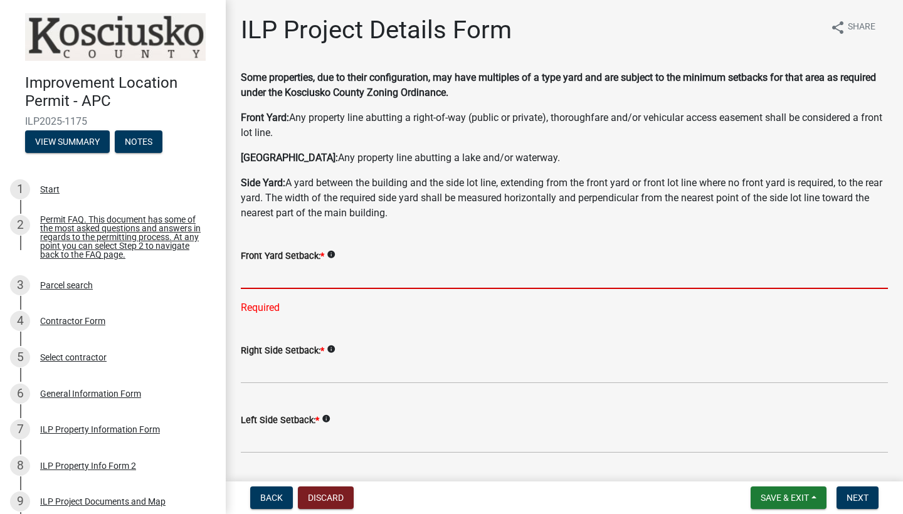
click at [326, 283] on input "text" at bounding box center [564, 276] width 647 height 26
click at [324, 256] on span "*" at bounding box center [322, 256] width 4 height 11
click at [374, 285] on input "text" at bounding box center [564, 276] width 647 height 26
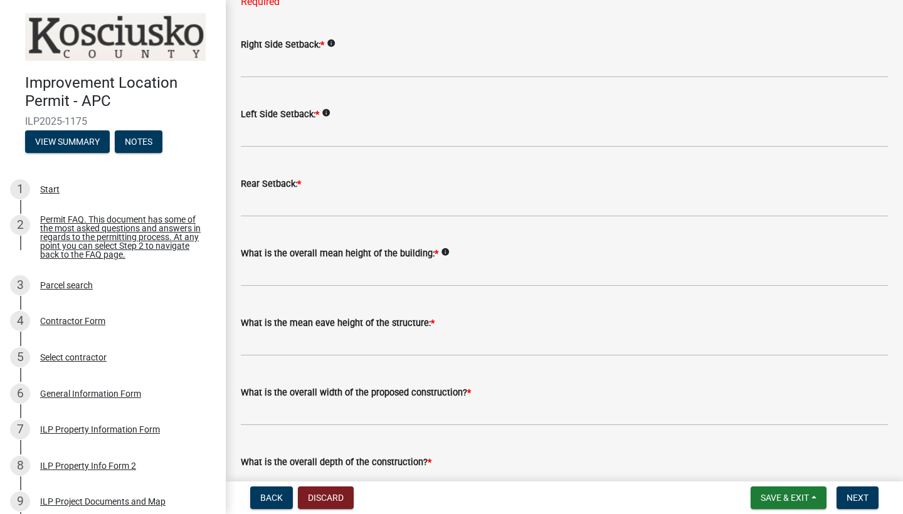
scroll to position [110, 0]
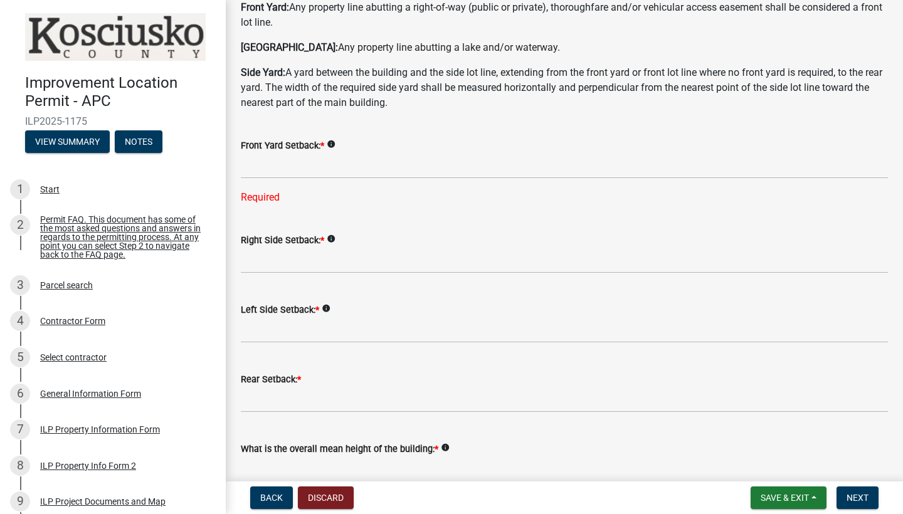
click at [335, 140] on icon "info" at bounding box center [331, 144] width 9 height 9
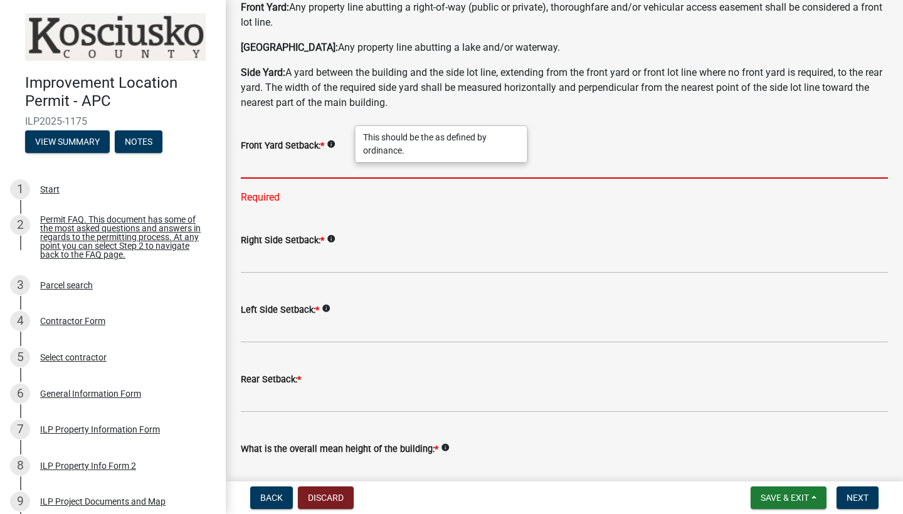
click at [327, 157] on input "text" at bounding box center [564, 166] width 647 height 26
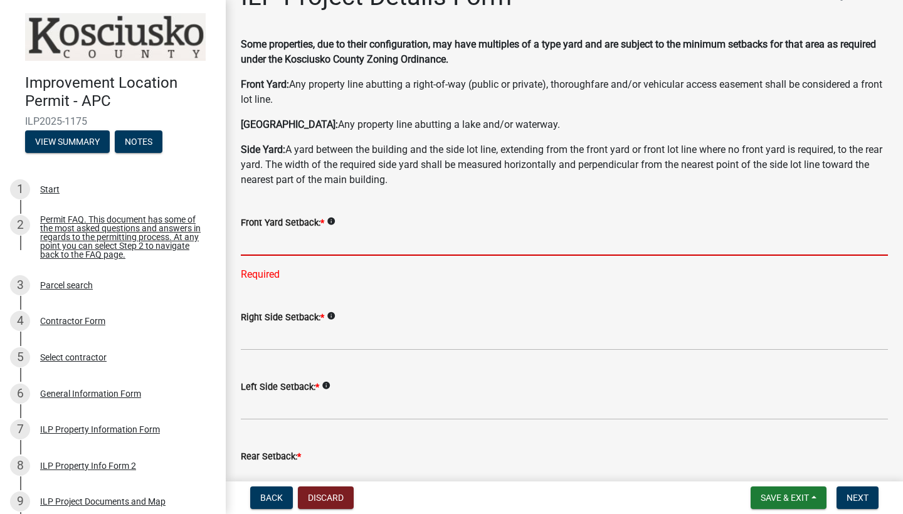
scroll to position [0, 0]
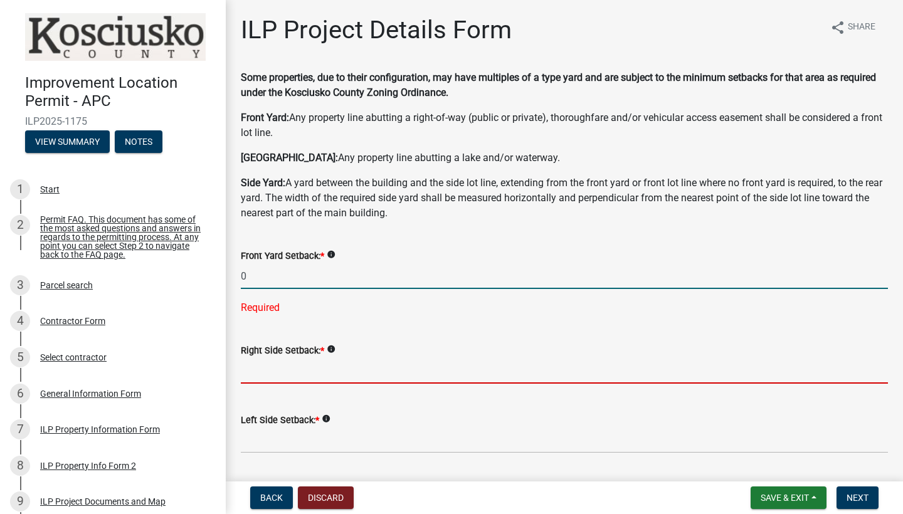
type input "0.0"
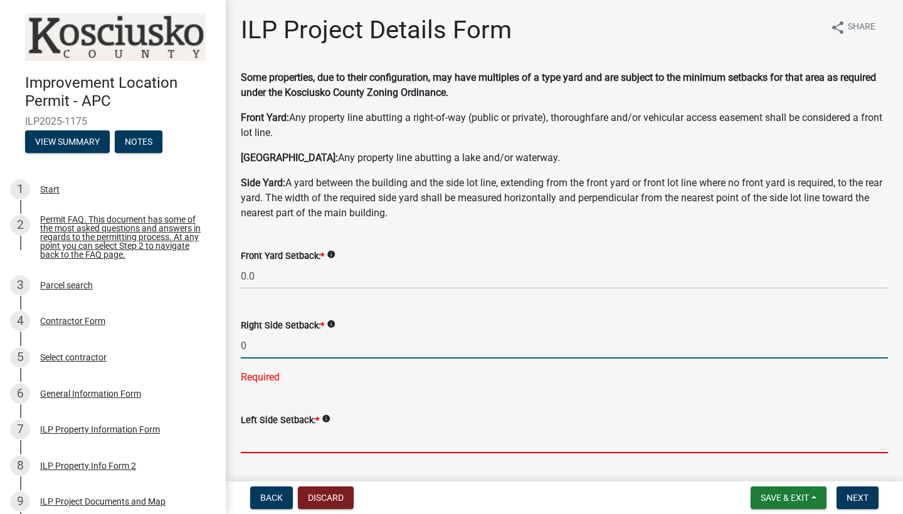
type input "0.0"
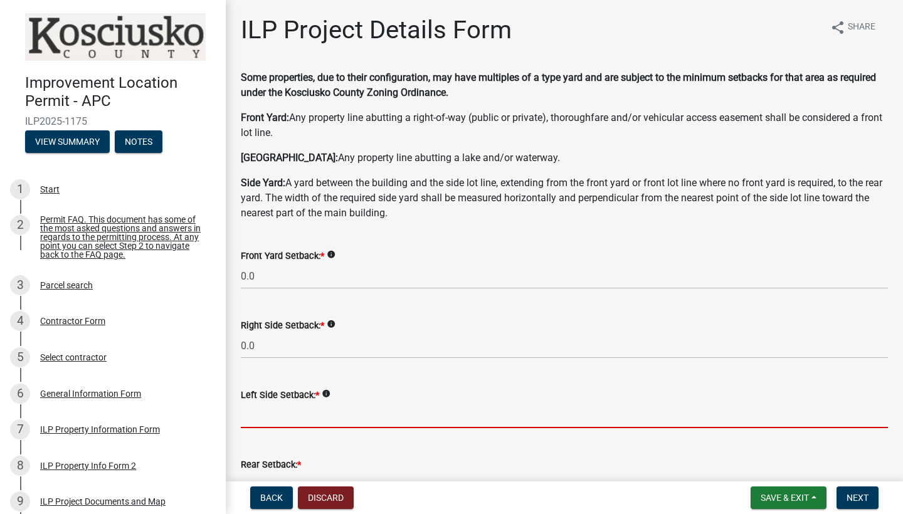
type input "0.0"
click at [394, 448] on div "Rear Setback: *" at bounding box center [564, 468] width 647 height 58
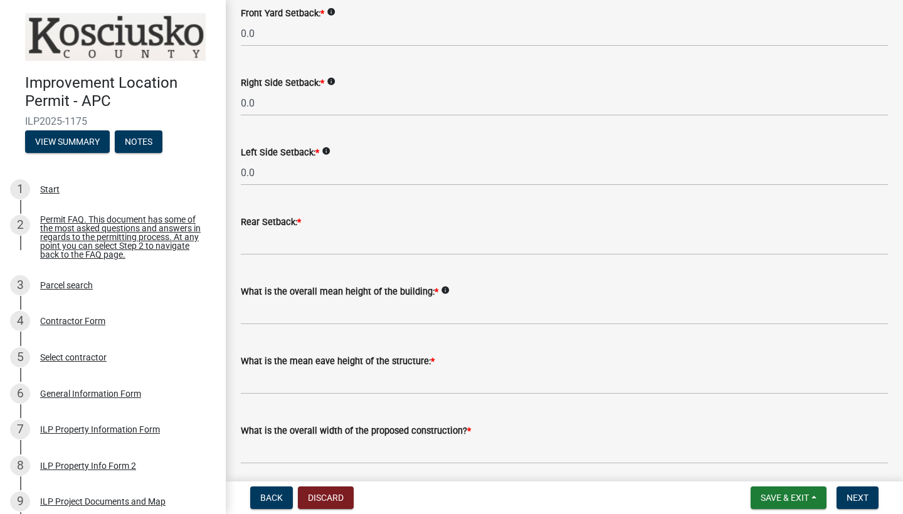
scroll to position [248, 0]
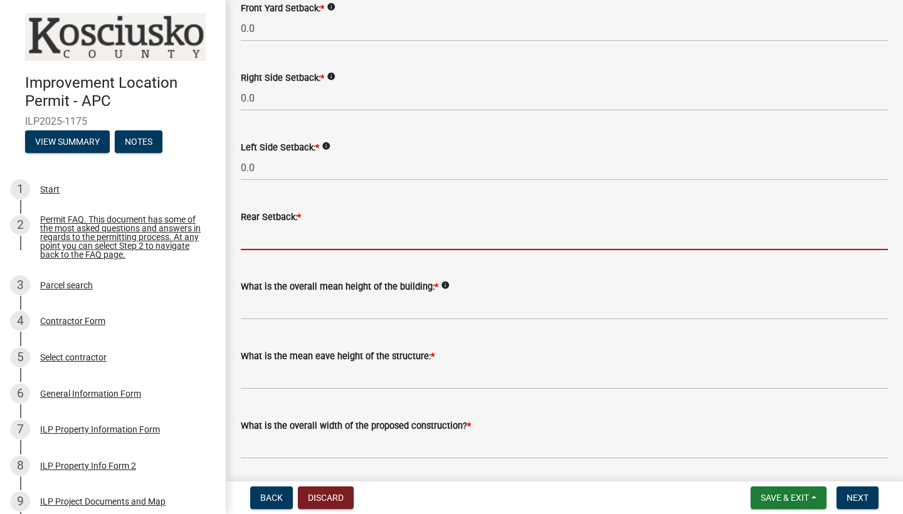
click at [333, 247] on input "text" at bounding box center [564, 237] width 647 height 26
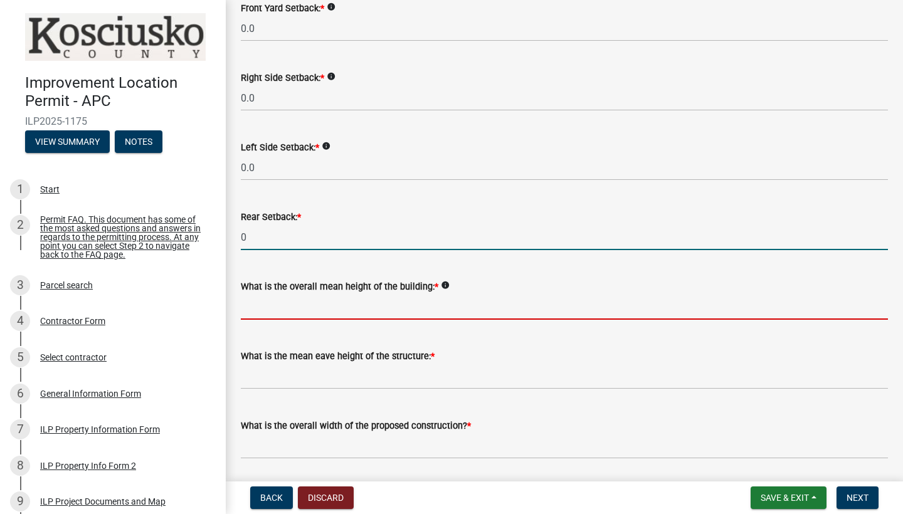
type input "0.0"
click at [350, 313] on input "text" at bounding box center [564, 307] width 647 height 26
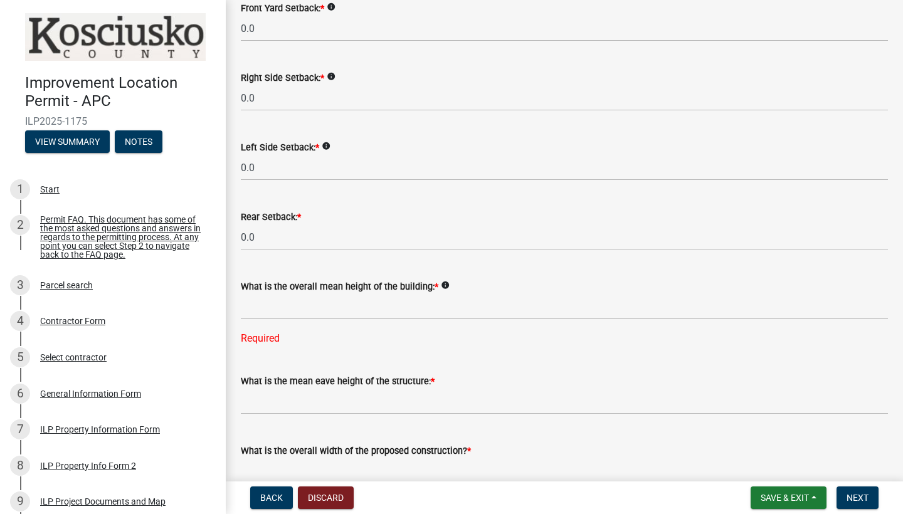
click at [449, 286] on icon "info" at bounding box center [445, 285] width 9 height 9
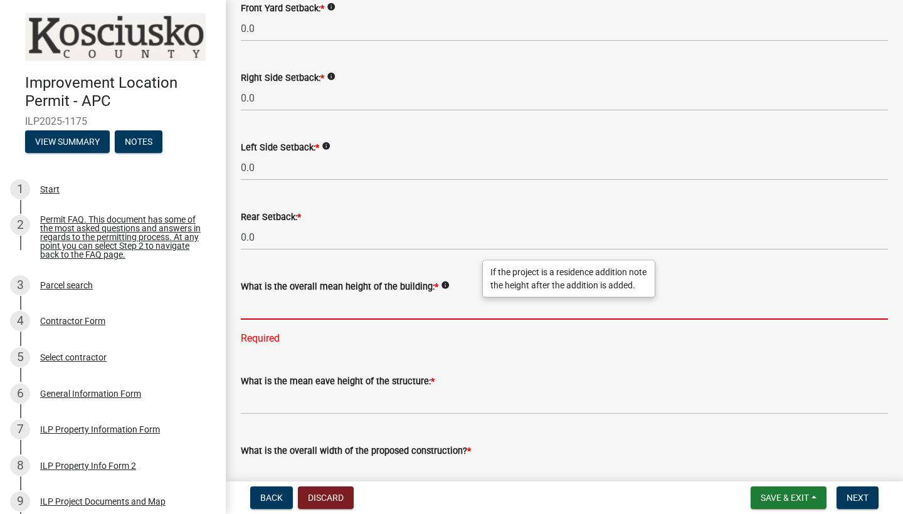
click at [407, 308] on input "text" at bounding box center [564, 307] width 647 height 26
type input "0"
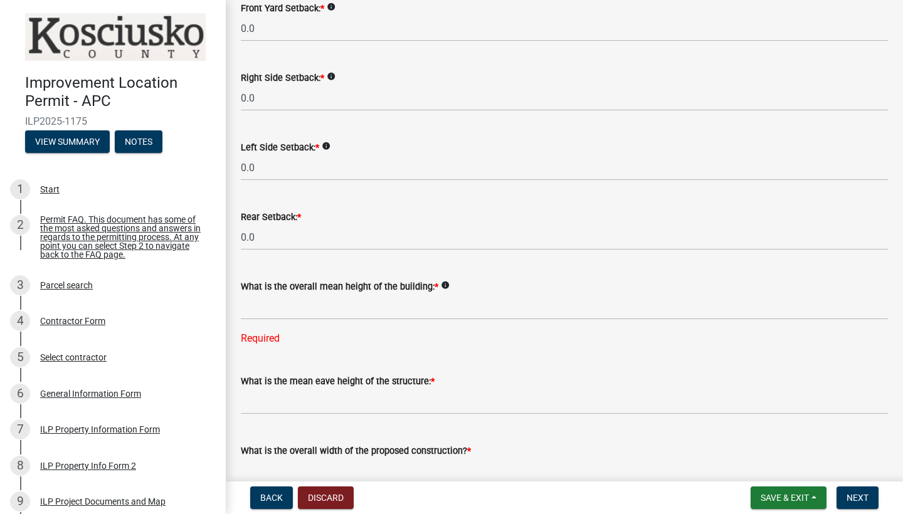
click at [449, 286] on icon "info" at bounding box center [445, 285] width 9 height 9
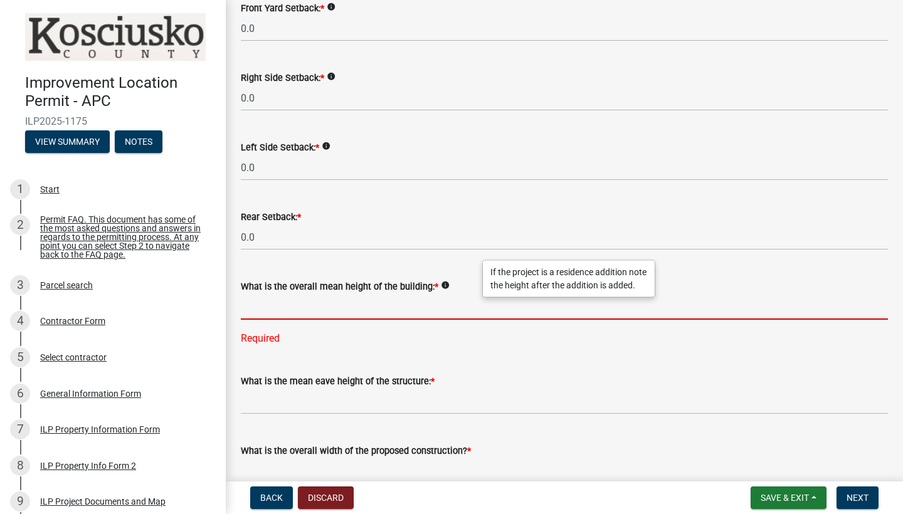
click at [422, 316] on input "text" at bounding box center [564, 307] width 647 height 26
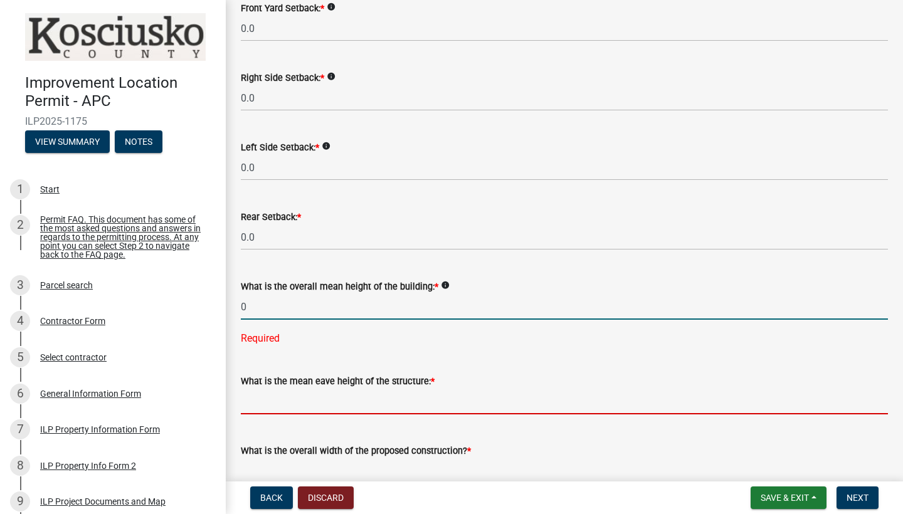
type input "0.0"
click at [372, 389] on wm-data-entity-input "What is the mean eave height of the structure: *" at bounding box center [564, 391] width 647 height 70
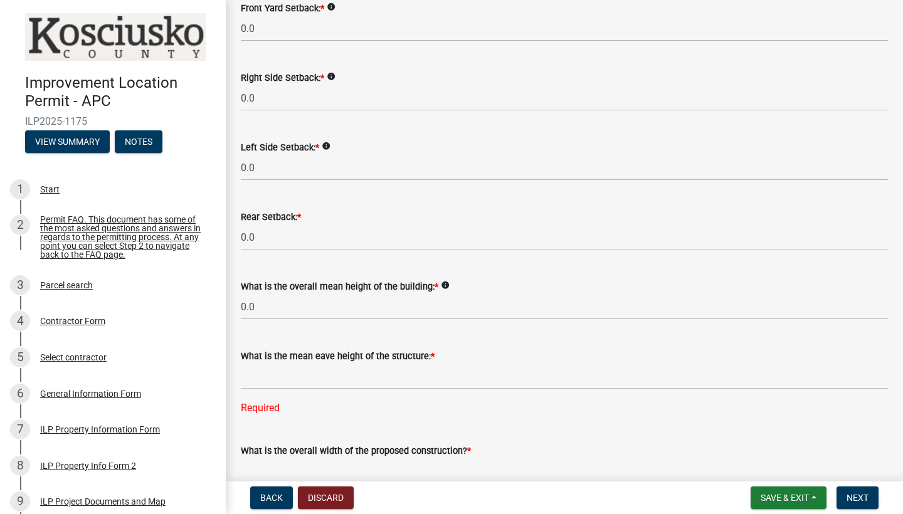
click at [434, 352] on span "*" at bounding box center [433, 356] width 4 height 11
click at [404, 382] on input "text" at bounding box center [564, 377] width 647 height 26
type input "0.0"
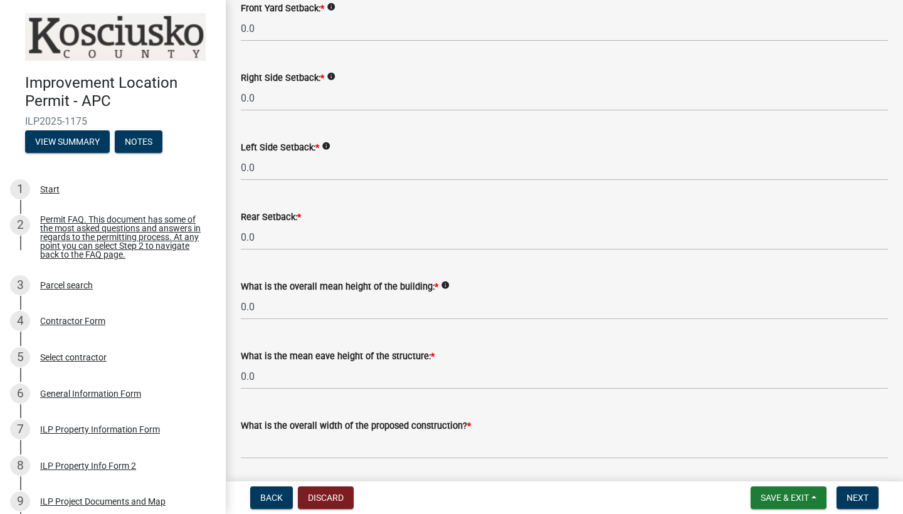
click at [474, 397] on wm-data-entity-input "What is the mean eave height of the structure: * 0.0" at bounding box center [564, 366] width 647 height 70
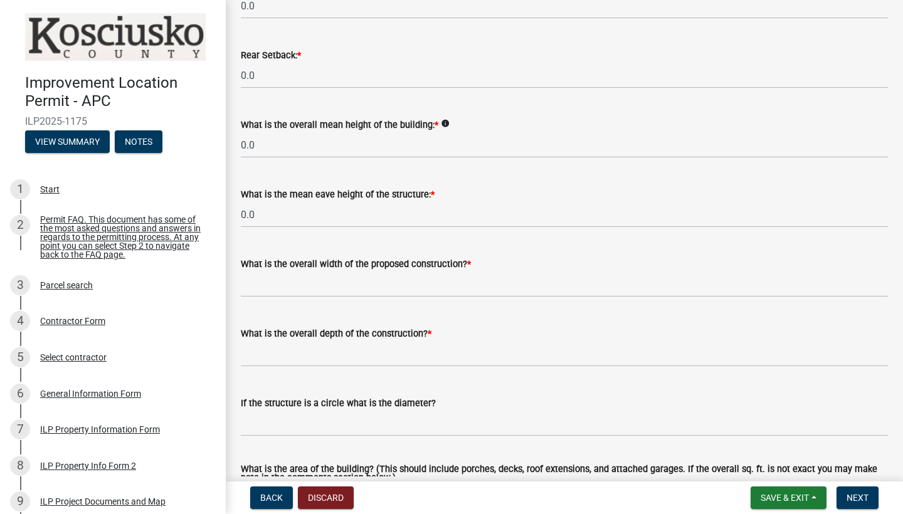
scroll to position [410, 0]
click at [412, 284] on input "text" at bounding box center [564, 284] width 647 height 26
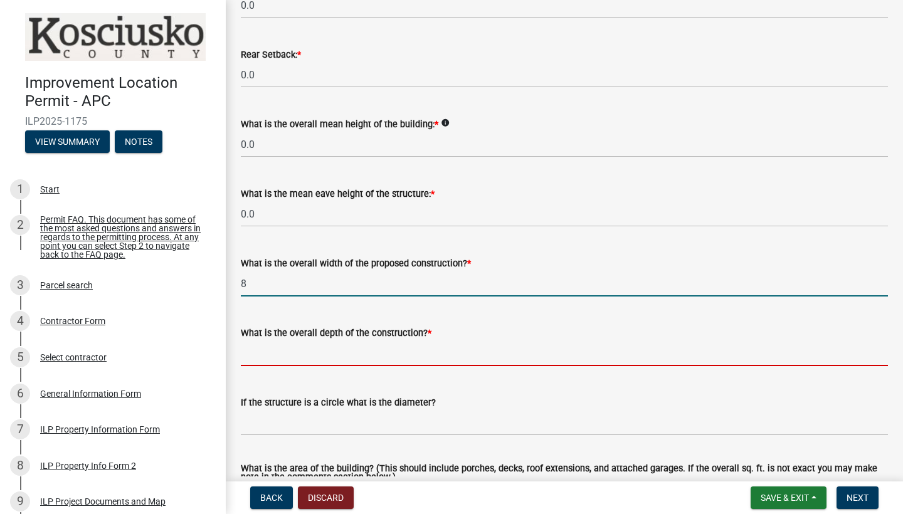
type input "8.00"
click at [404, 350] on input "text" at bounding box center [564, 353] width 647 height 26
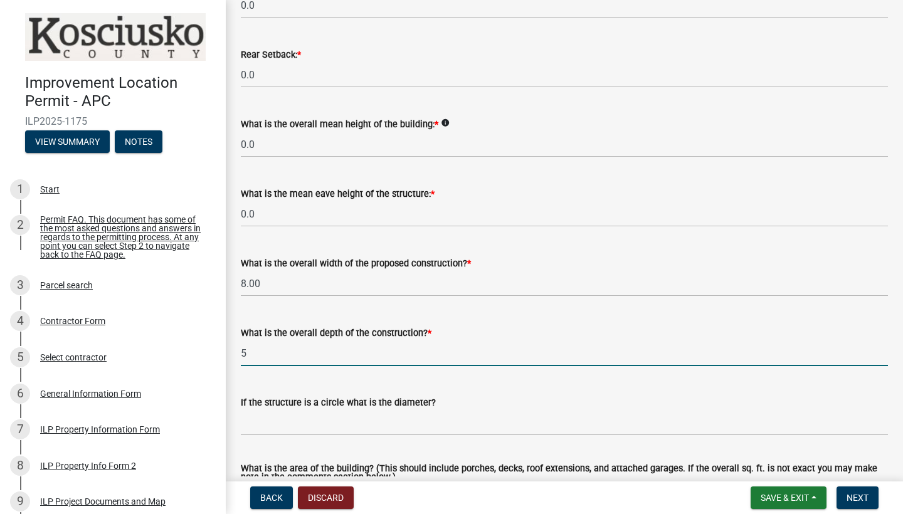
type input "5.00"
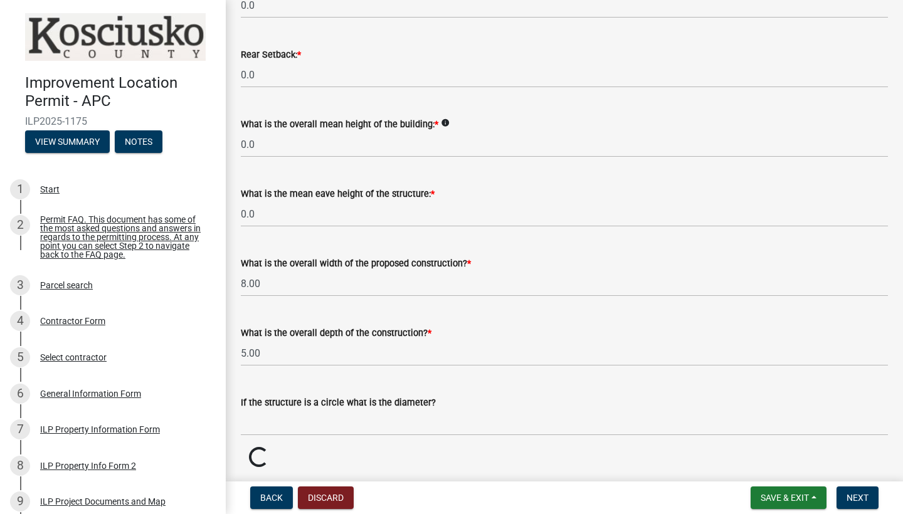
click at [525, 377] on div "If the structure is a circle what is the diameter?" at bounding box center [564, 406] width 647 height 58
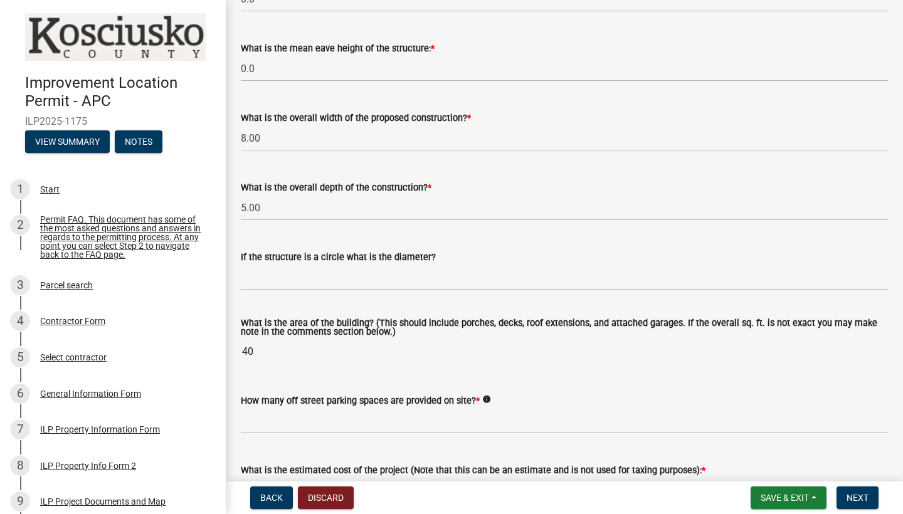
scroll to position [627, 0]
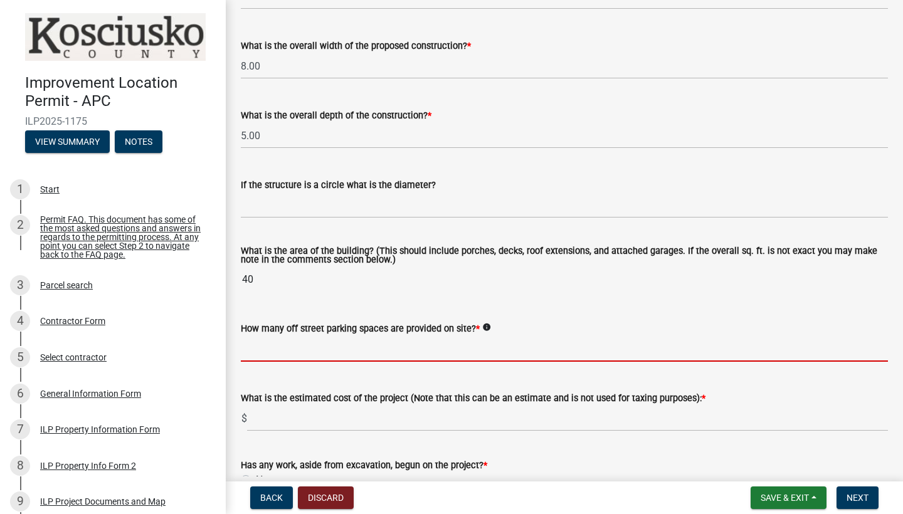
click at [281, 353] on input "text" at bounding box center [564, 349] width 647 height 26
type input "0"
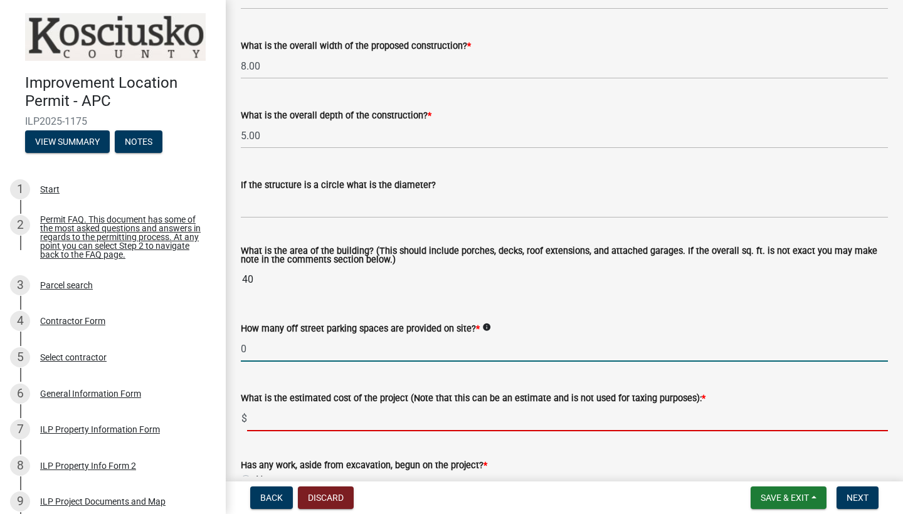
click at [335, 412] on input "text" at bounding box center [567, 419] width 641 height 26
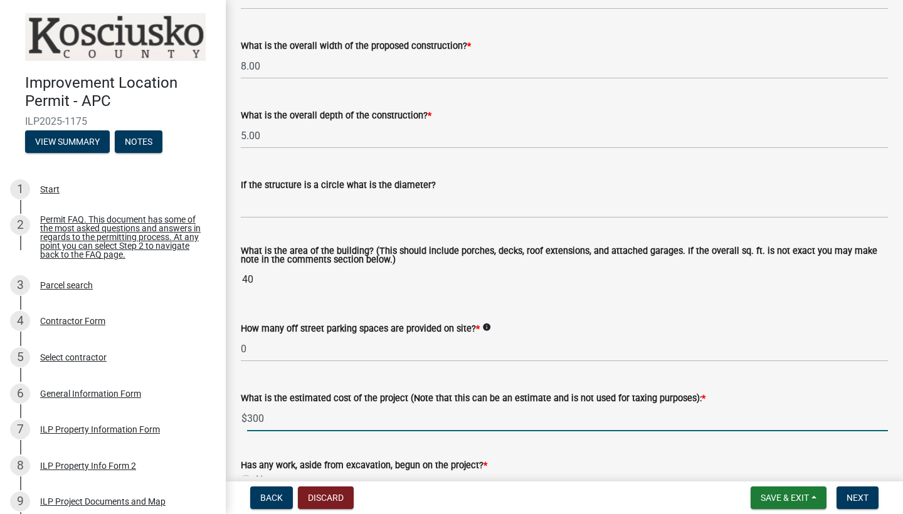
type input "300"
click at [530, 374] on div "What is the estimated cost of the project (Note that this can be an estimate an…" at bounding box center [564, 402] width 647 height 58
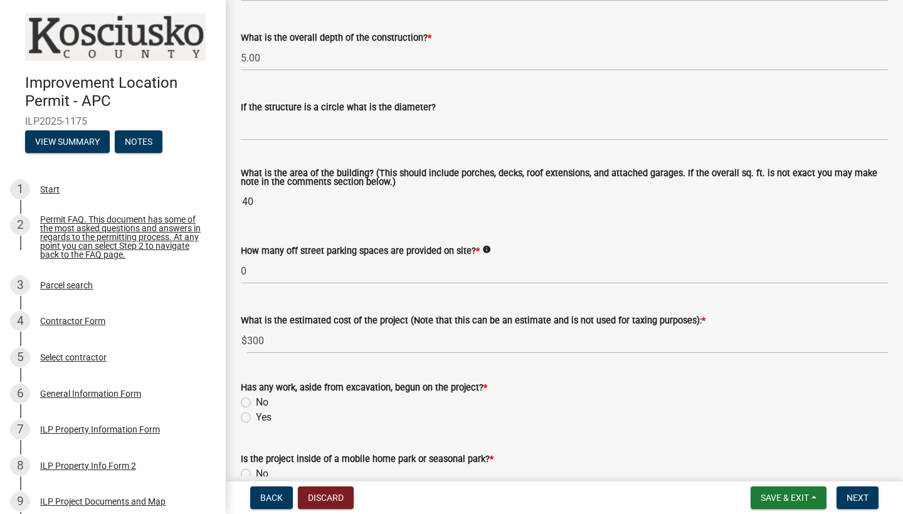
scroll to position [768, 0]
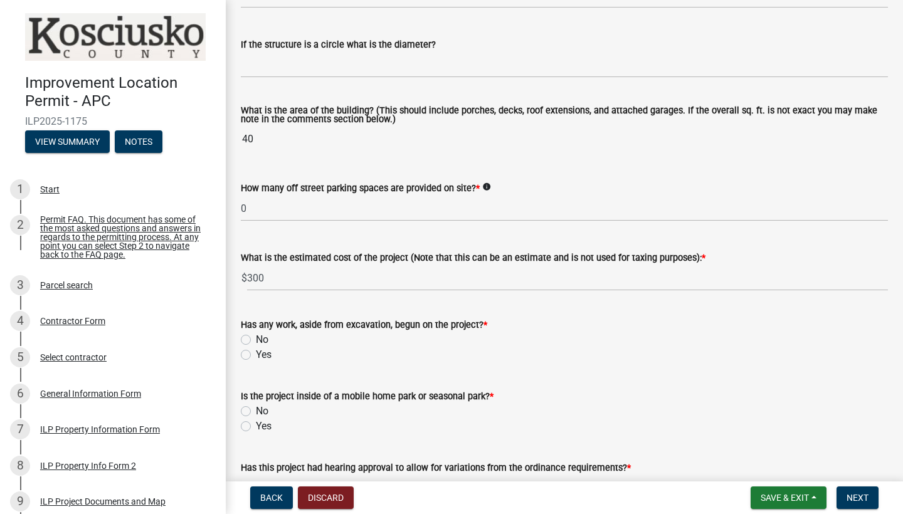
click at [256, 339] on label "No" at bounding box center [262, 339] width 13 height 15
click at [256, 339] on input "No" at bounding box center [260, 336] width 8 height 8
radio input "true"
click at [256, 410] on label "No" at bounding box center [262, 411] width 13 height 15
click at [256, 410] on input "No" at bounding box center [260, 408] width 8 height 8
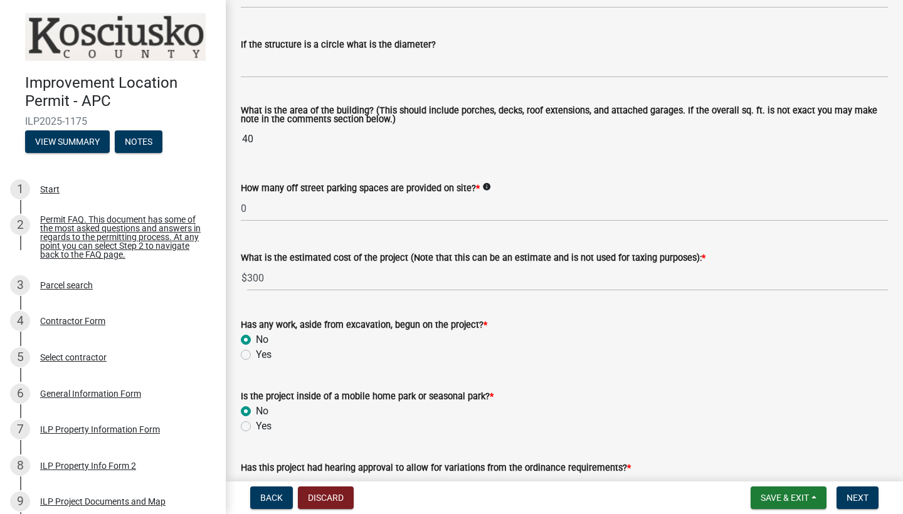
radio input "true"
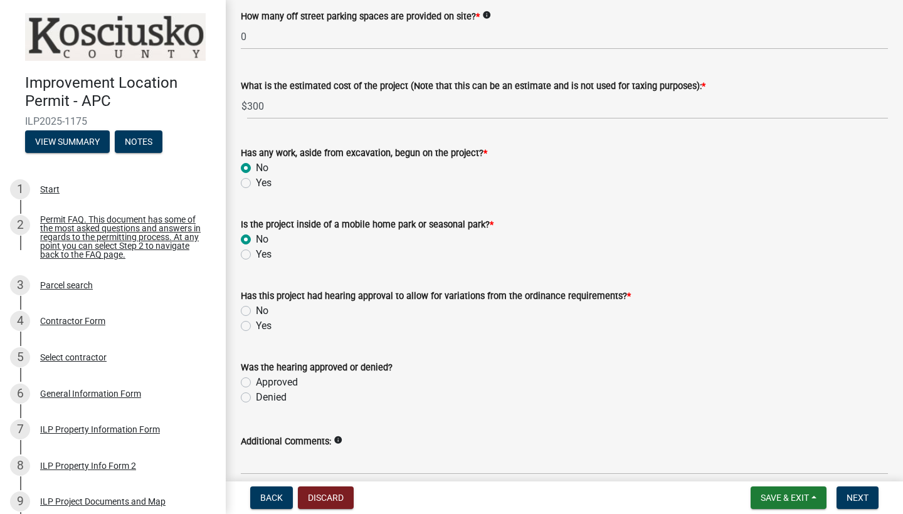
scroll to position [941, 0]
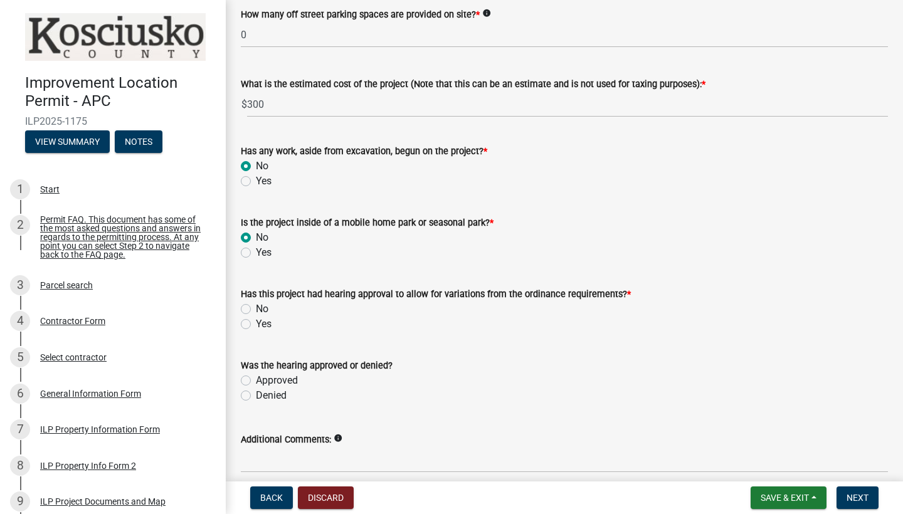
click at [262, 310] on label "No" at bounding box center [262, 308] width 13 height 15
click at [262, 310] on input "No" at bounding box center [260, 305] width 8 height 8
radio input "true"
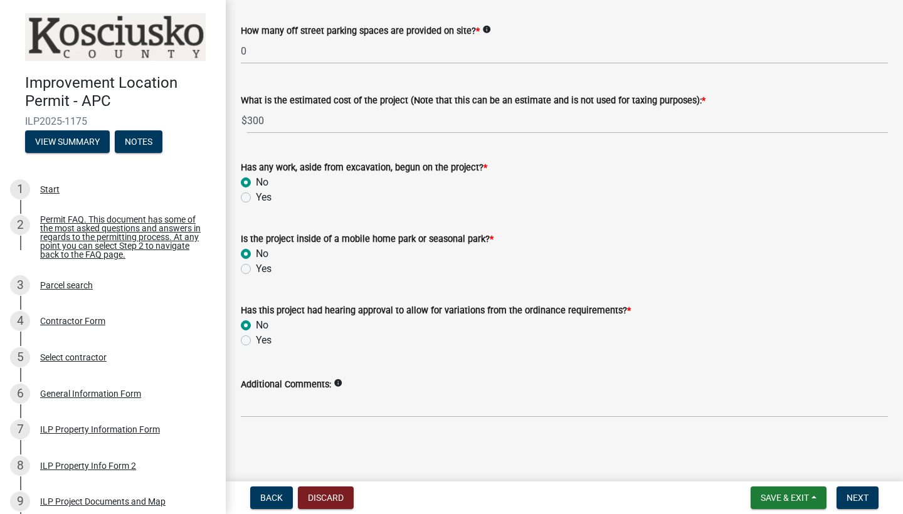
scroll to position [925, 0]
click at [343, 406] on input "Additional Comments:" at bounding box center [564, 405] width 647 height 26
type input "n"
type input "N"
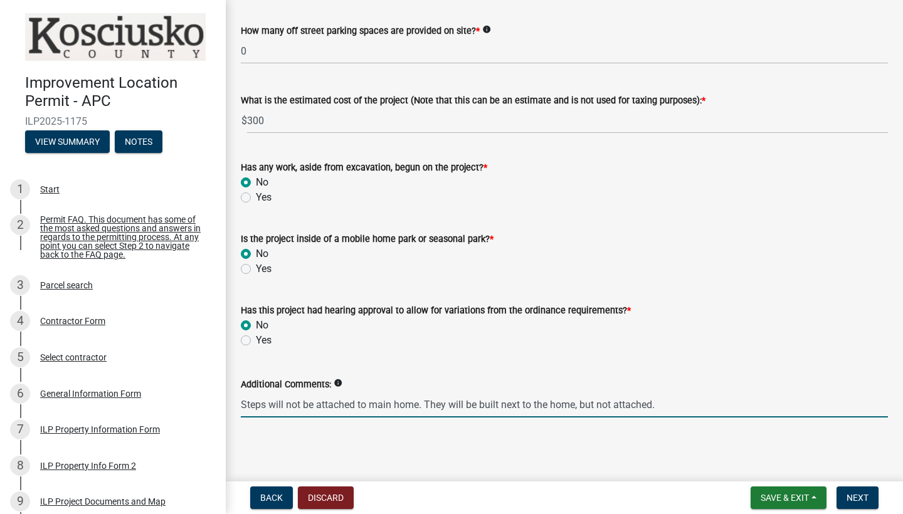
click at [392, 411] on input "Steps will not be attached to main home. They will be built next to the home, b…" at bounding box center [564, 405] width 647 height 26
click at [394, 404] on input "Steps will not be attached to main home. They will be built next to the home, b…" at bounding box center [564, 405] width 647 height 26
type input "Steps will not be attached to home. They will be built next to the home, but no…"
drag, startPoint x: 636, startPoint y: 405, endPoint x: 237, endPoint y: 401, distance: 398.6
click at [237, 401] on div "Additional Comments: info Steps will not be attached to home. They will be buil…" at bounding box center [564, 388] width 666 height 58
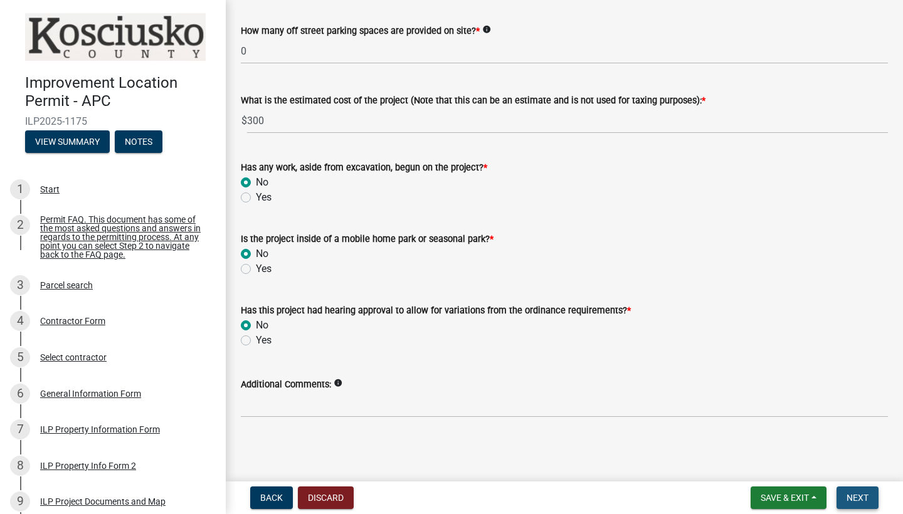
click at [855, 495] on span "Next" at bounding box center [857, 498] width 22 height 10
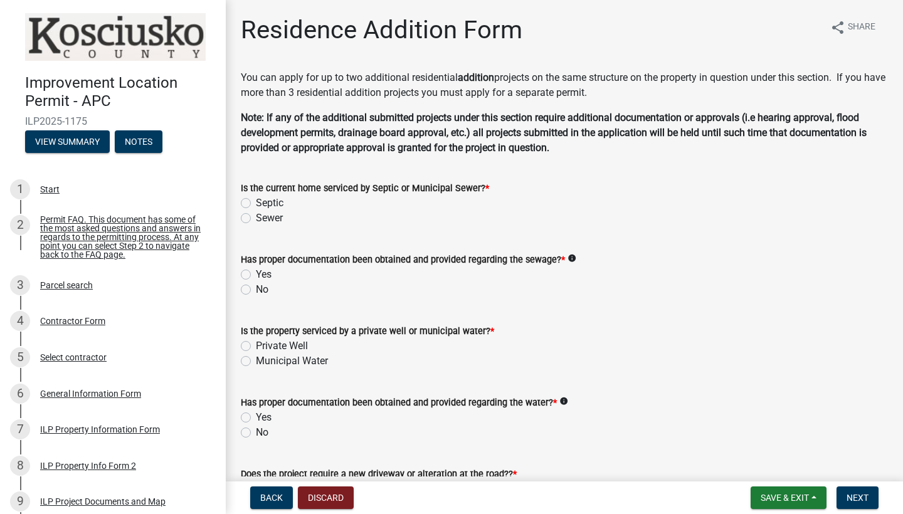
click at [275, 203] on label "Septic" at bounding box center [270, 203] width 28 height 15
click at [264, 203] on input "Septic" at bounding box center [260, 200] width 8 height 8
radio input "true"
click at [264, 274] on label "Yes" at bounding box center [264, 274] width 16 height 15
click at [264, 274] on input "Yes" at bounding box center [260, 271] width 8 height 8
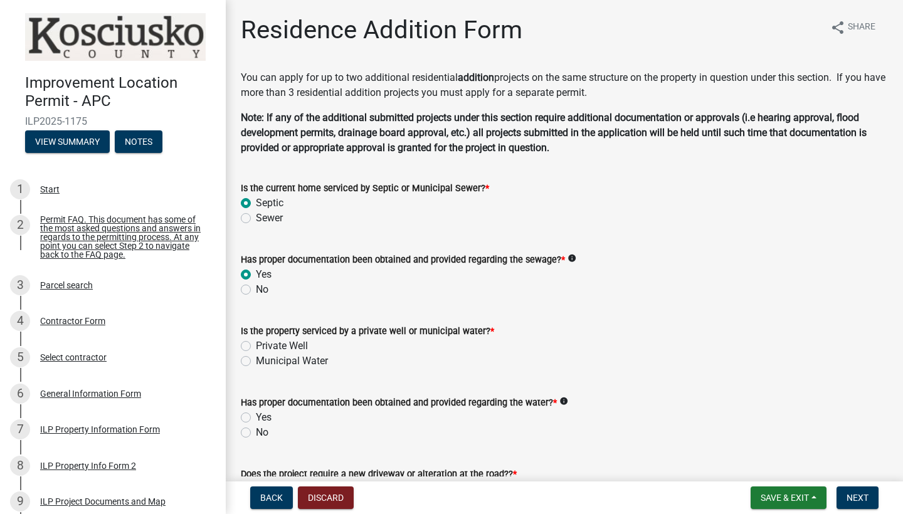
radio input "true"
click at [283, 347] on label "Private Well" at bounding box center [282, 345] width 52 height 15
click at [264, 347] on input "Private Well" at bounding box center [260, 342] width 8 height 8
radio input "true"
click at [270, 417] on label "Yes" at bounding box center [264, 417] width 16 height 15
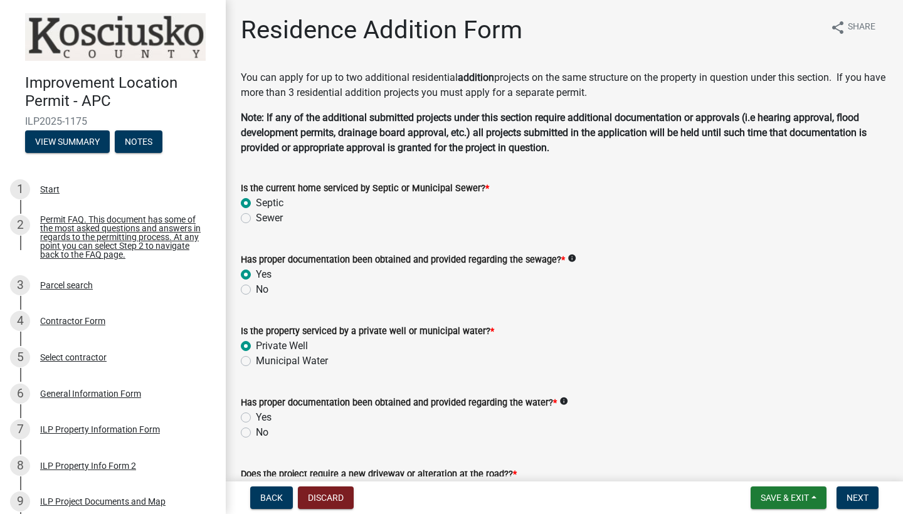
click at [264, 417] on input "Yes" at bounding box center [260, 414] width 8 height 8
radio input "true"
click at [460, 435] on div "No" at bounding box center [564, 432] width 647 height 15
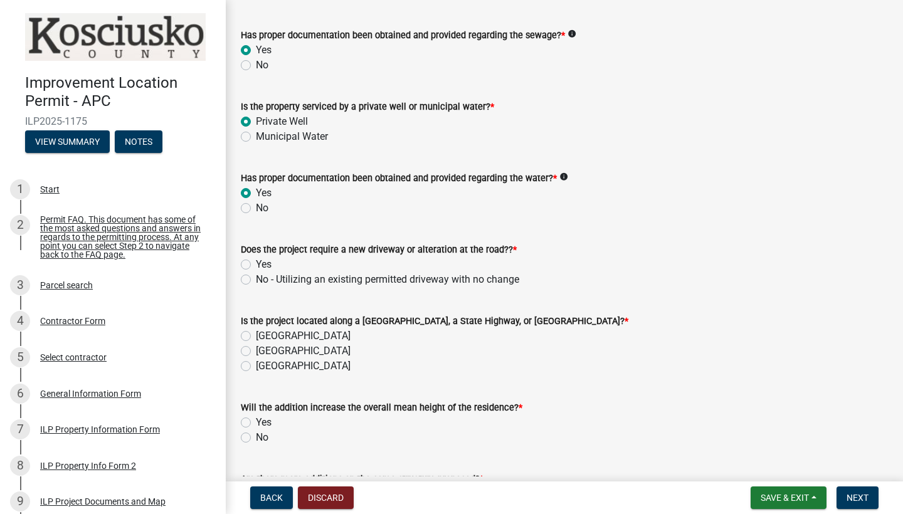
scroll to position [226, 0]
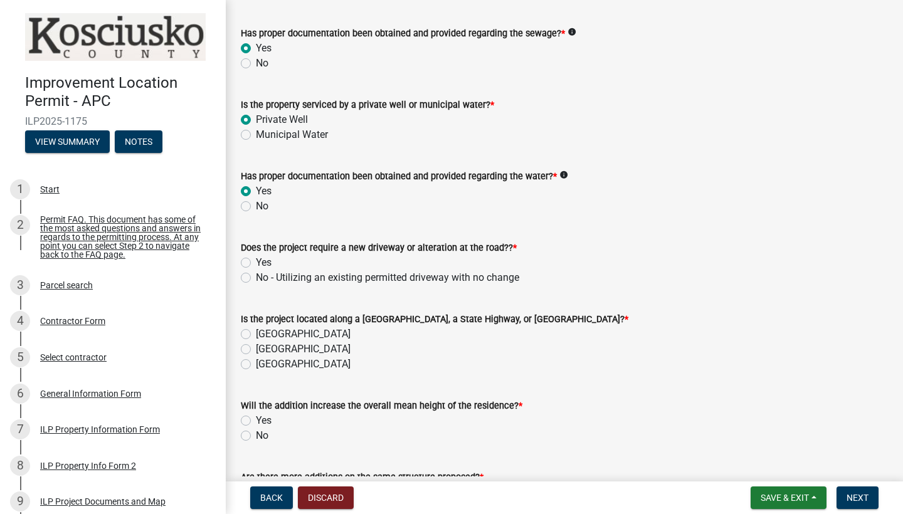
click at [354, 278] on label "No - Utilizing an existing permitted driveway with no change" at bounding box center [387, 277] width 263 height 15
click at [264, 278] on input "No - Utilizing an existing permitted driveway with no change" at bounding box center [260, 274] width 8 height 8
radio input "true"
click at [299, 335] on label "County Road" at bounding box center [303, 334] width 95 height 15
click at [264, 335] on input "County Road" at bounding box center [260, 331] width 8 height 8
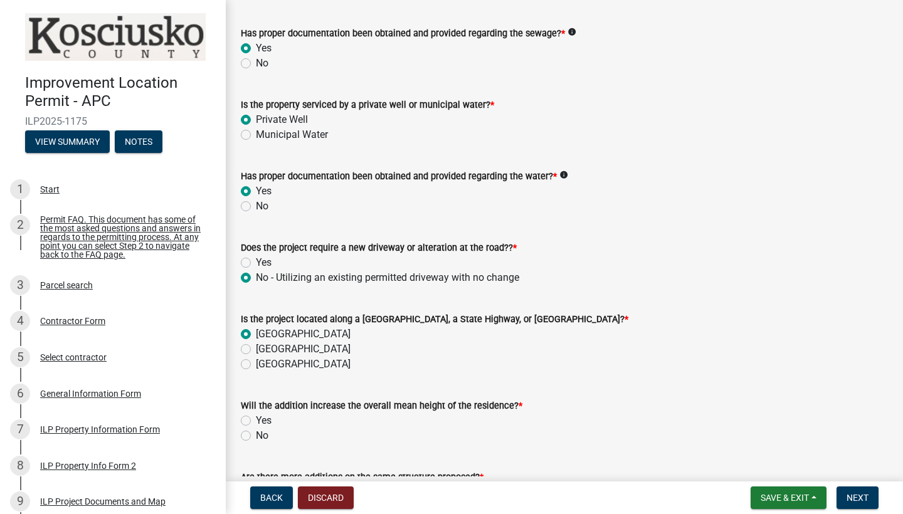
radio input "true"
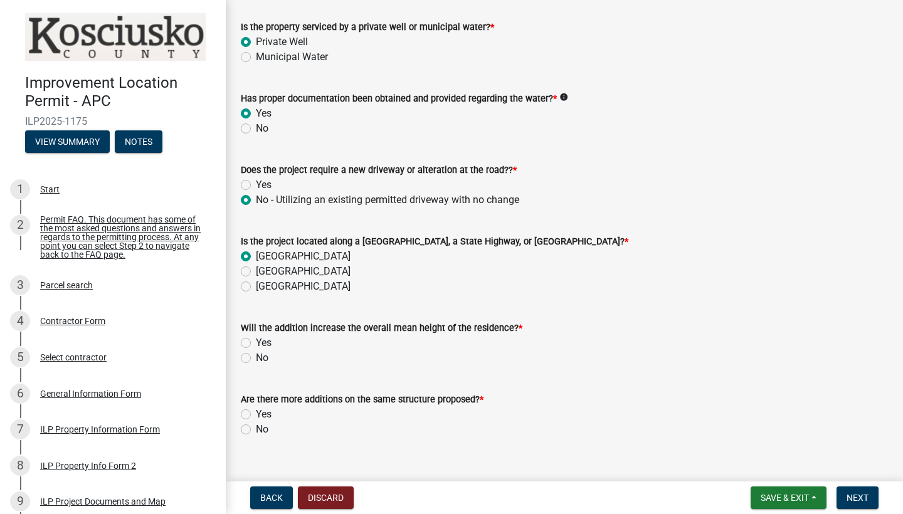
scroll to position [327, 0]
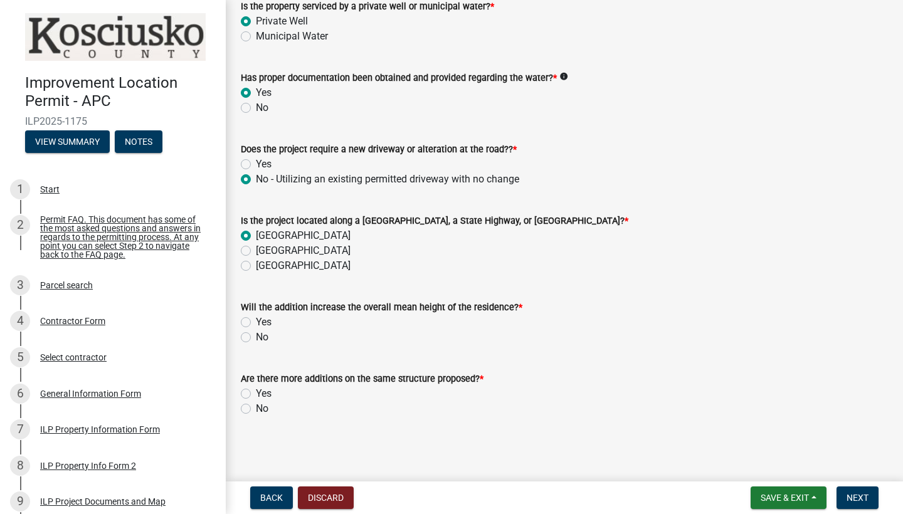
click at [264, 332] on label "No" at bounding box center [262, 337] width 13 height 15
click at [264, 332] on input "No" at bounding box center [260, 334] width 8 height 8
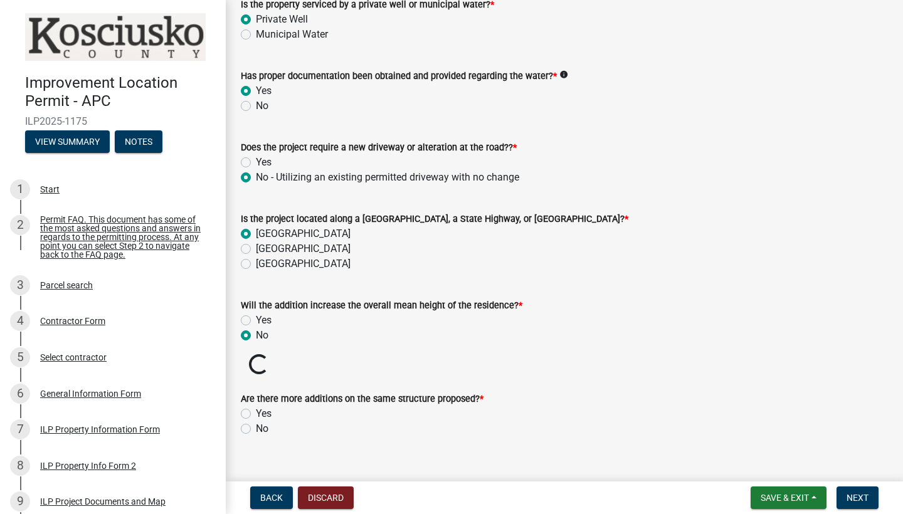
radio input "true"
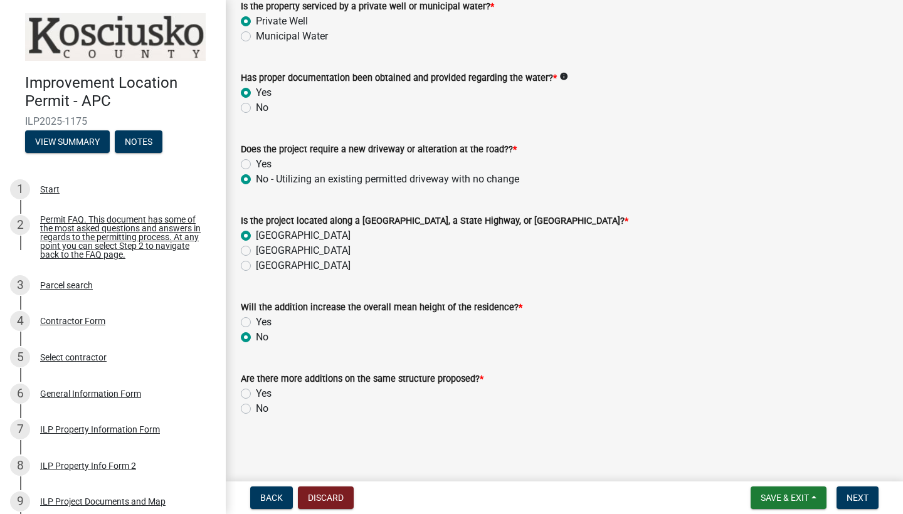
click at [262, 412] on label "No" at bounding box center [262, 408] width 13 height 15
click at [262, 409] on input "No" at bounding box center [260, 405] width 8 height 8
radio input "true"
click at [469, 429] on div "Residence Addition Form share Share You can apply for up to two additional resi…" at bounding box center [564, 64] width 666 height 748
click at [854, 494] on span "Next" at bounding box center [857, 498] width 22 height 10
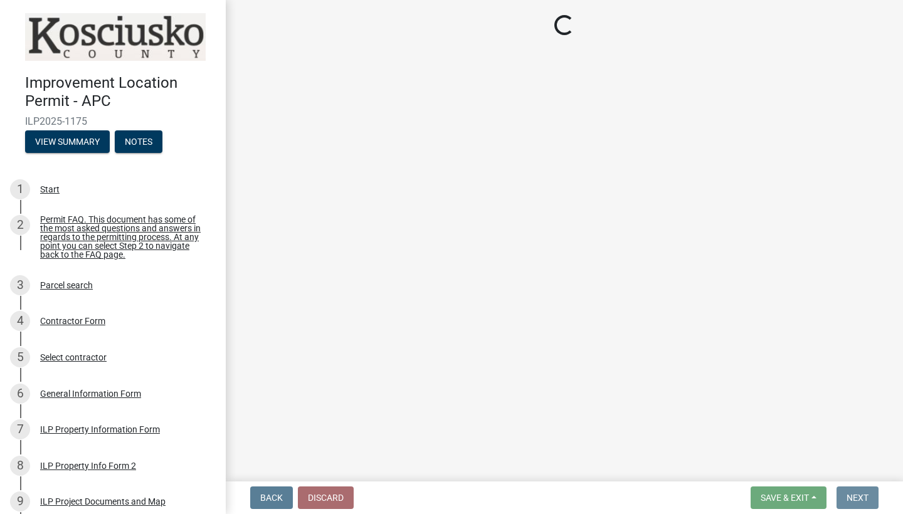
scroll to position [0, 0]
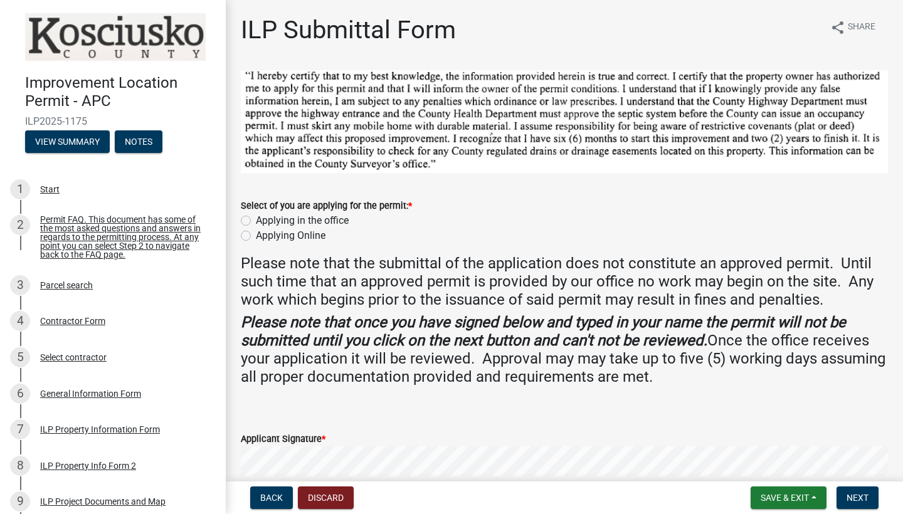
click at [295, 235] on label "Applying Online" at bounding box center [291, 235] width 70 height 15
click at [264, 235] on input "Applying Online" at bounding box center [260, 232] width 8 height 8
radio input "true"
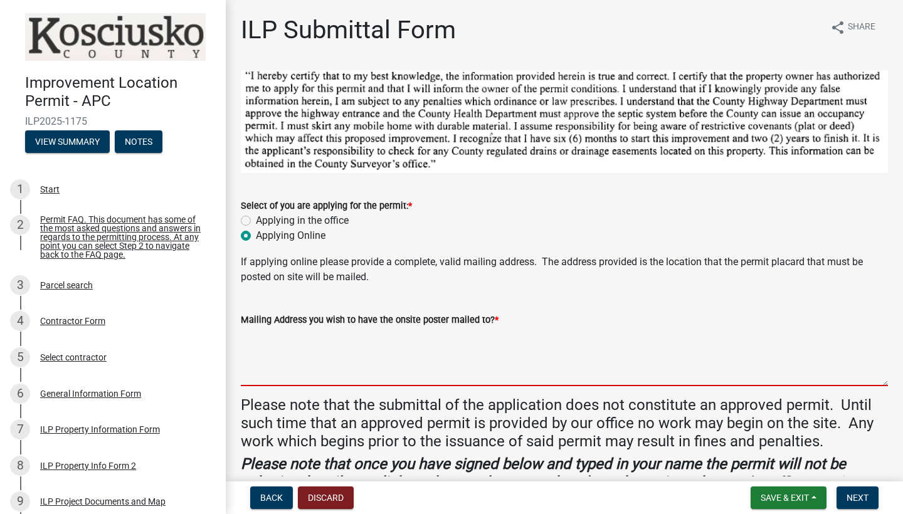
click at [321, 367] on textarea "Mailing Address you wish to have the onsite poster mailed to? *" at bounding box center [564, 356] width 647 height 59
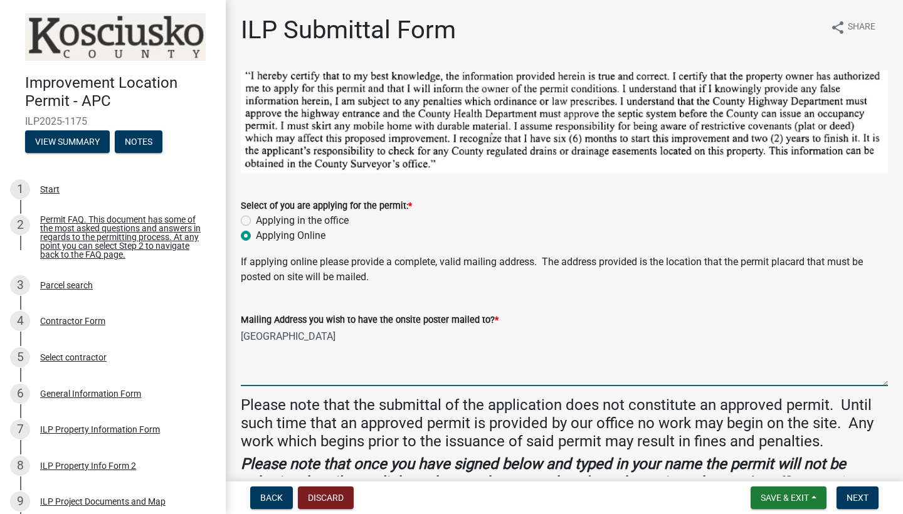
type textarea "4468 S 500 E Warsaw, IN 46580"
click at [827, 303] on div "Mailing Address you wish to have the onsite poster mailed to? * 4468 S 500 E Wa…" at bounding box center [564, 341] width 647 height 92
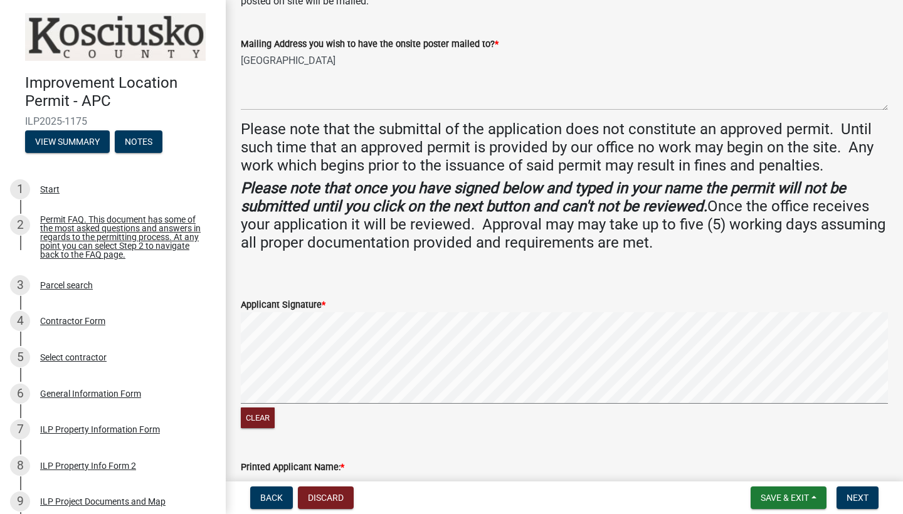
scroll to position [276, 0]
click at [657, 454] on div "Printed Applicant Name: *" at bounding box center [564, 470] width 647 height 58
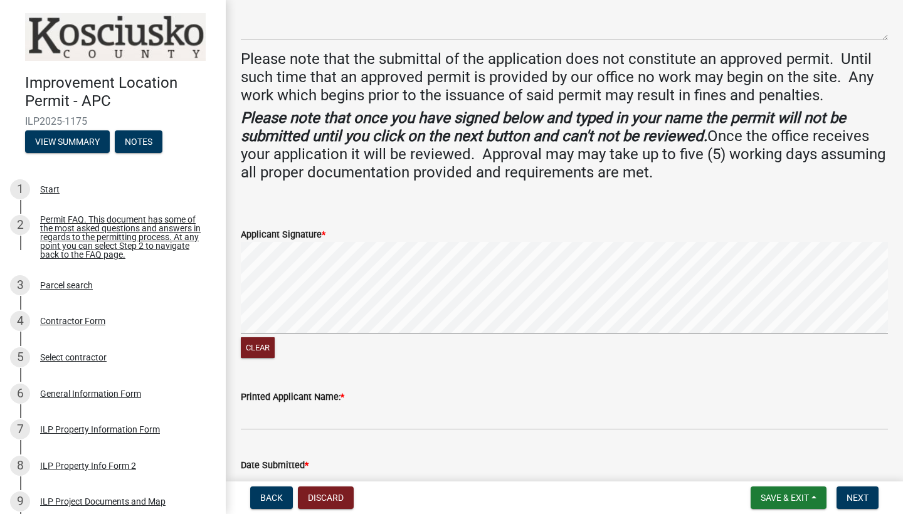
scroll to position [347, 0]
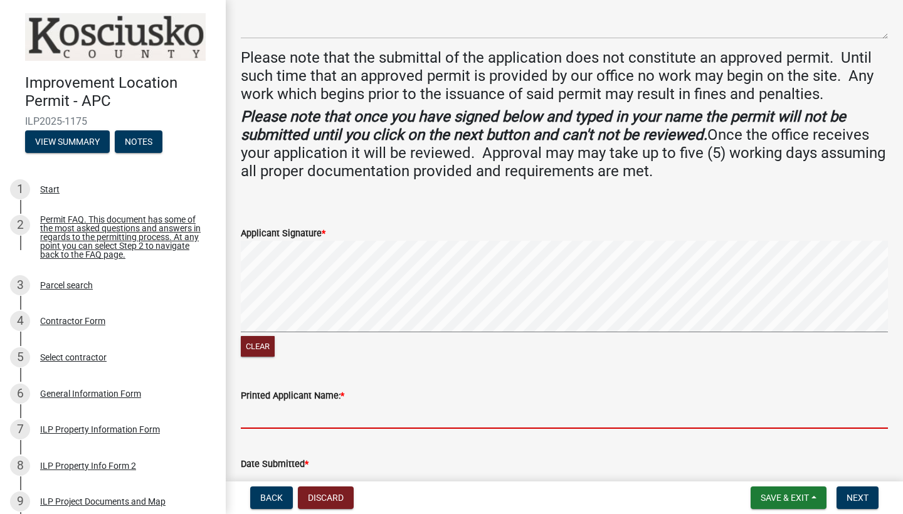
click at [341, 421] on input "Printed Applicant Name: *" at bounding box center [564, 416] width 647 height 26
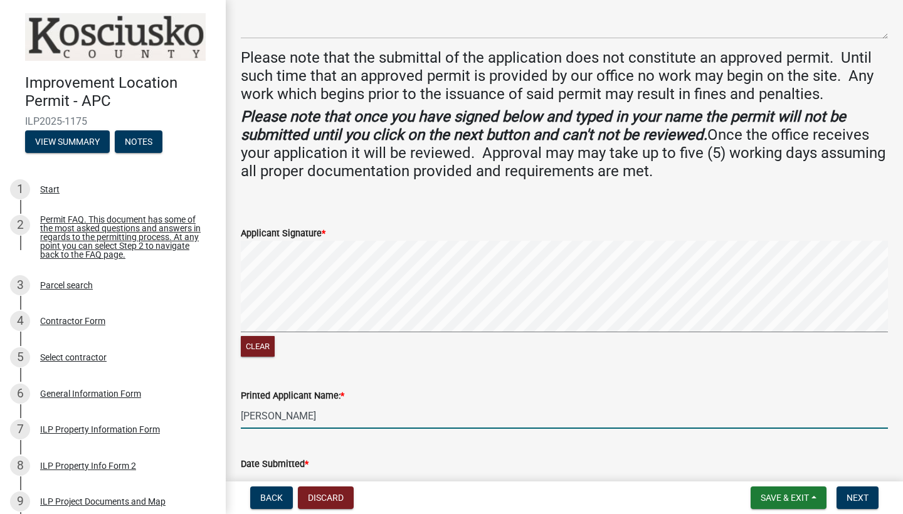
type input "Jillian Hathaway"
click at [597, 392] on div "Printed Applicant Name: *" at bounding box center [564, 395] width 647 height 15
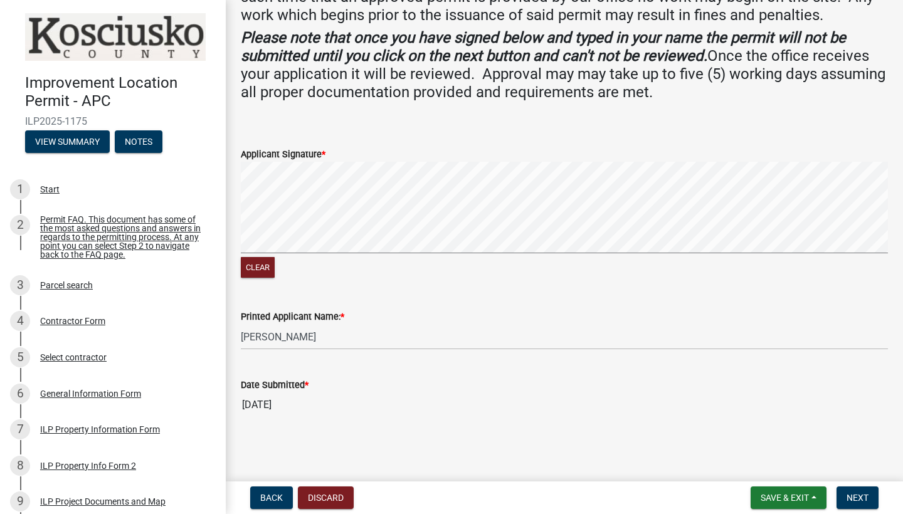
scroll to position [422, 0]
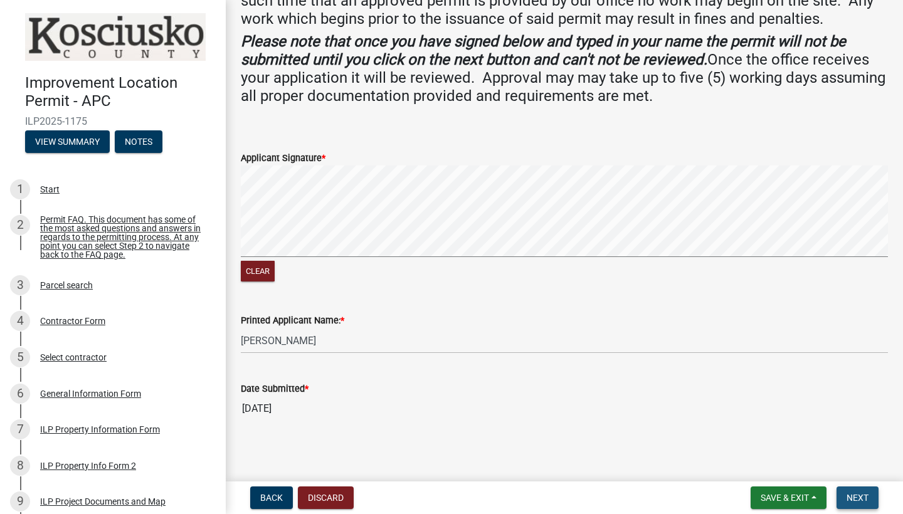
click at [863, 495] on span "Next" at bounding box center [857, 498] width 22 height 10
